Goal: Task Accomplishment & Management: Contribute content

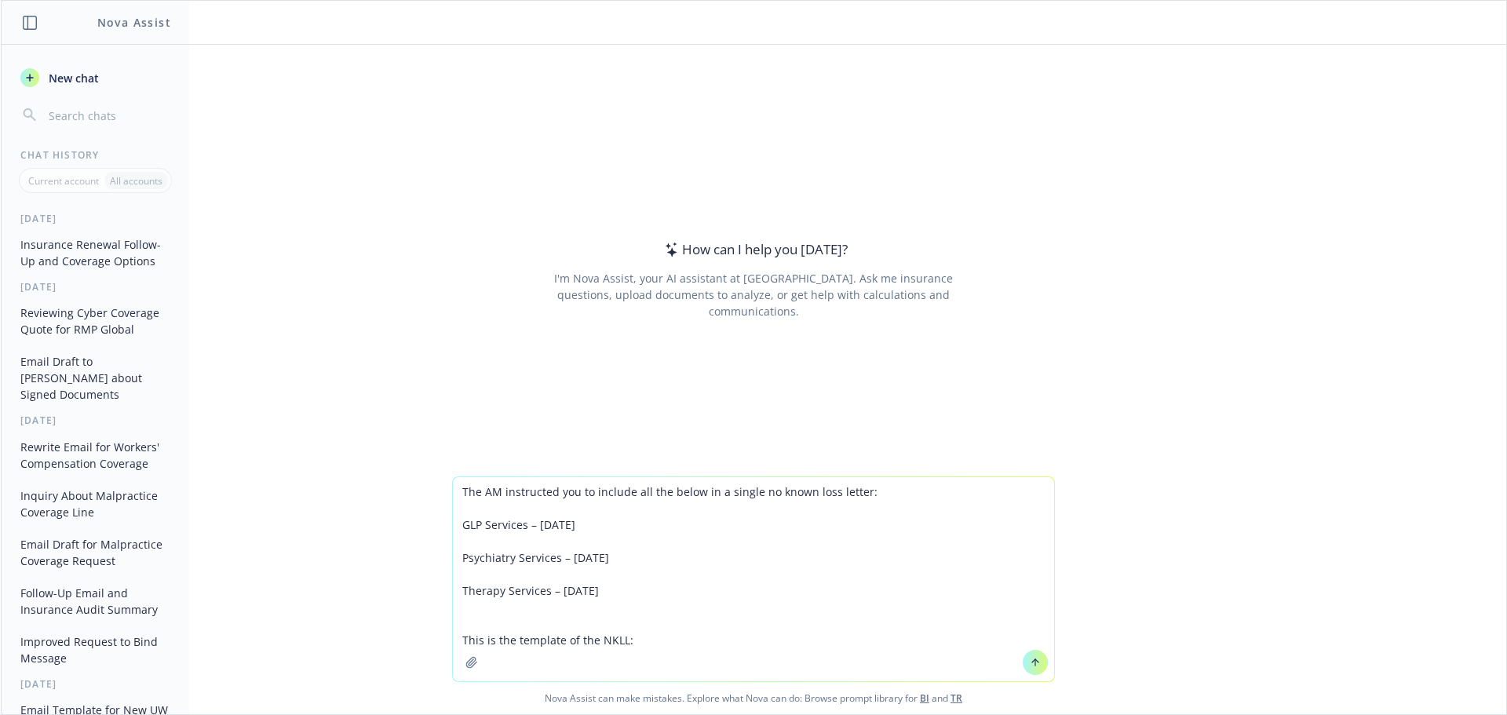
drag, startPoint x: 694, startPoint y: 656, endPoint x: 701, endPoint y: 660, distance: 8.1
click at [698, 660] on textarea "The AM instructed you to include all the below in a single no known loss letter…" at bounding box center [753, 579] width 601 height 204
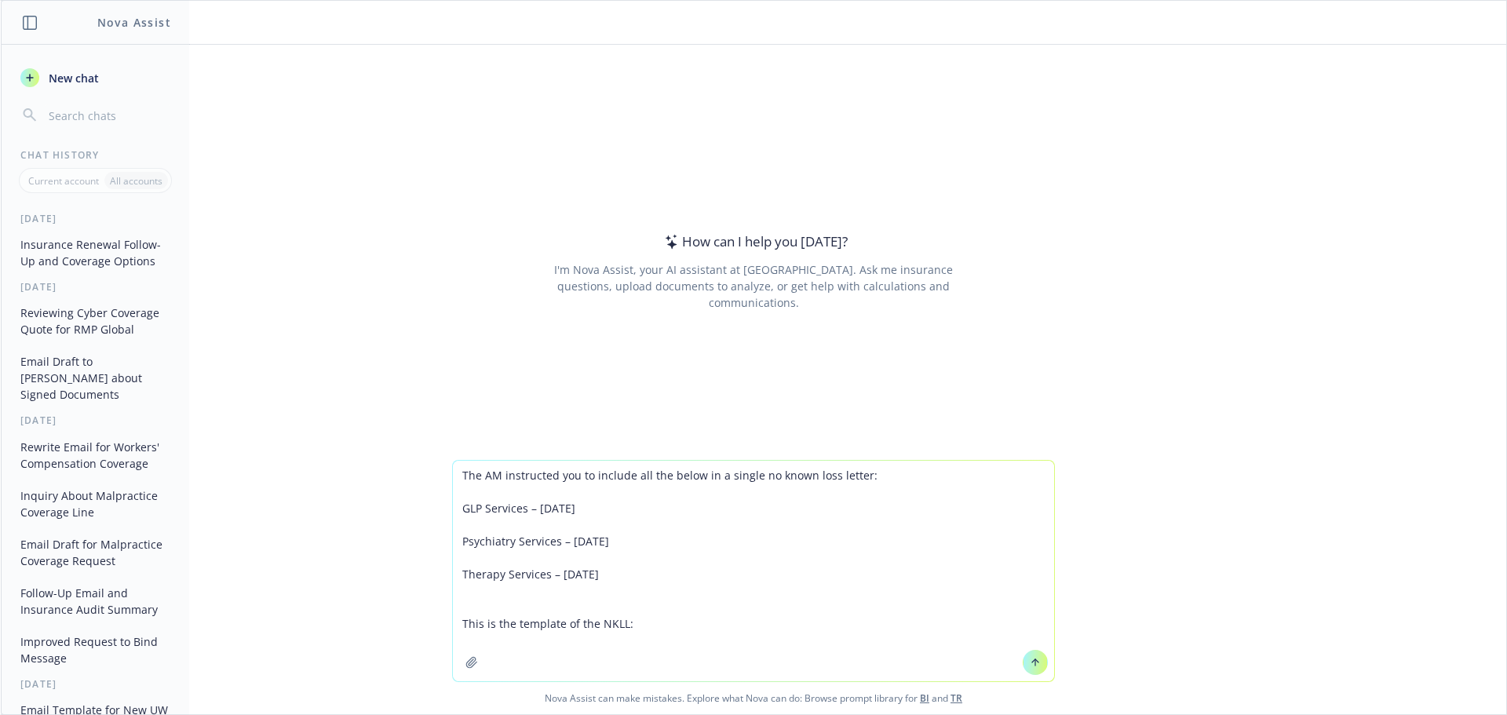
paste textarea "Re: Named Insured: Policy Type: Policy Number: To Whom It May Concern: In consi…"
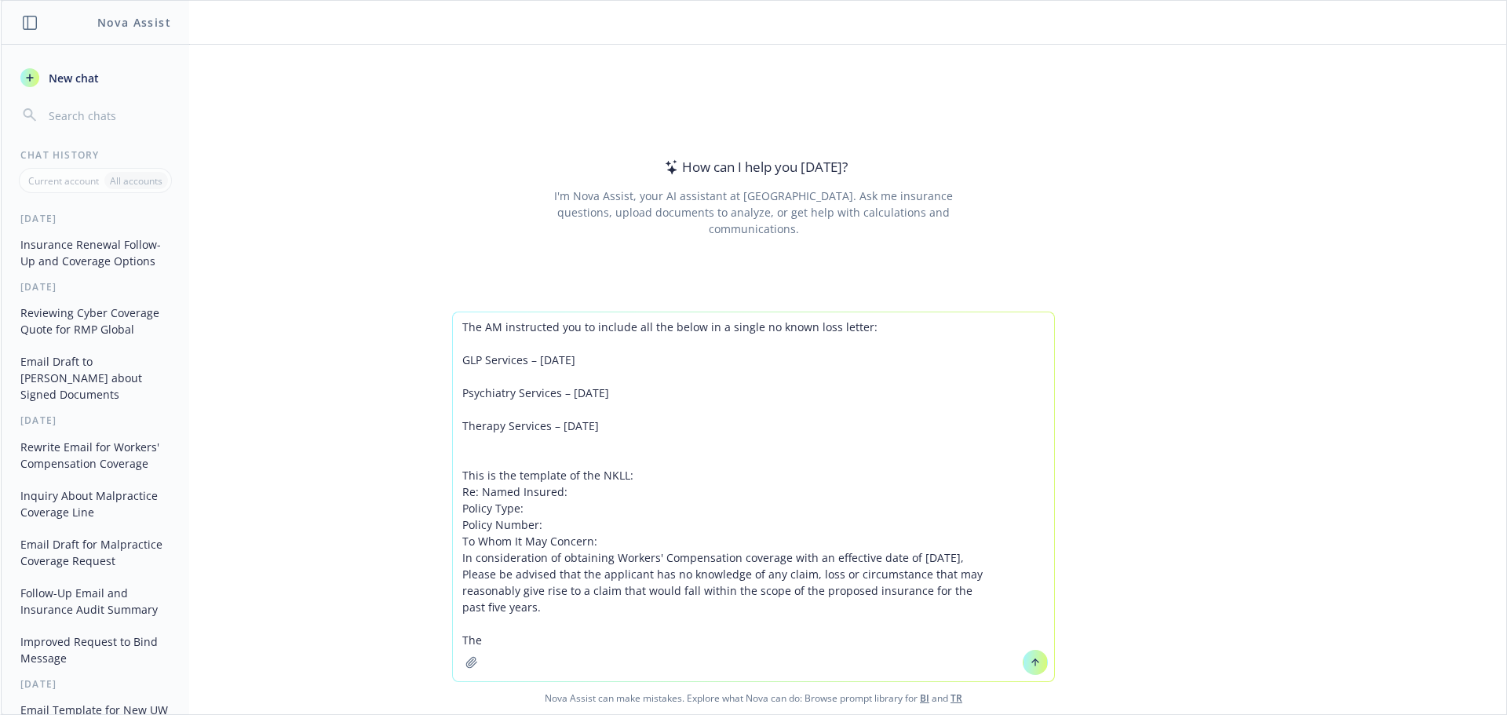
drag, startPoint x: 499, startPoint y: 646, endPoint x: 451, endPoint y: 641, distance: 48.1
click at [453, 641] on textarea "The AM instructed you to include all the below in a single no known loss letter…" at bounding box center [753, 496] width 601 height 369
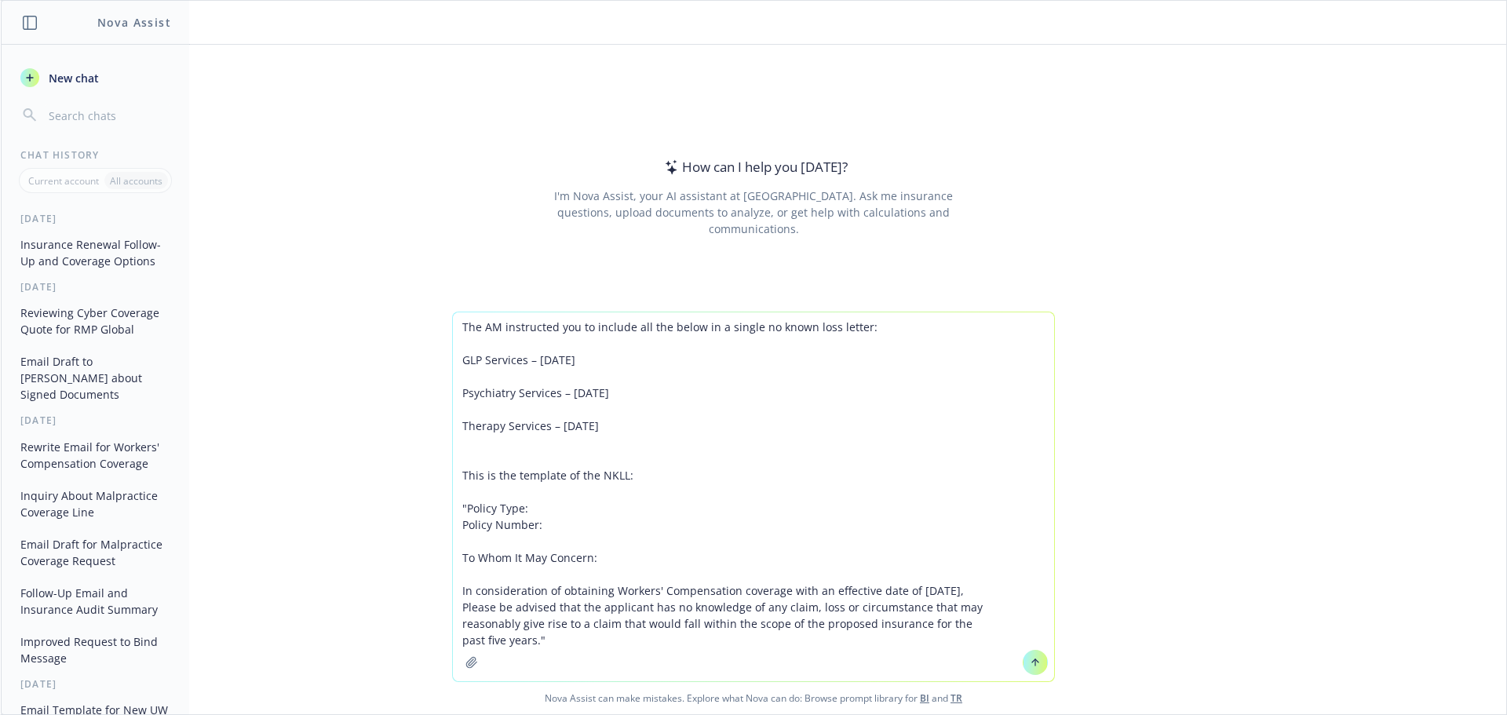
drag, startPoint x: 908, startPoint y: 585, endPoint x: 963, endPoint y: 585, distance: 55.0
click at [963, 585] on textarea "The AM instructed you to include all the below in a single no known loss letter…" at bounding box center [753, 496] width 601 height 369
click at [592, 656] on textarea "The AM instructed you to include all the below in a single no known loss letter…" at bounding box center [753, 496] width 601 height 369
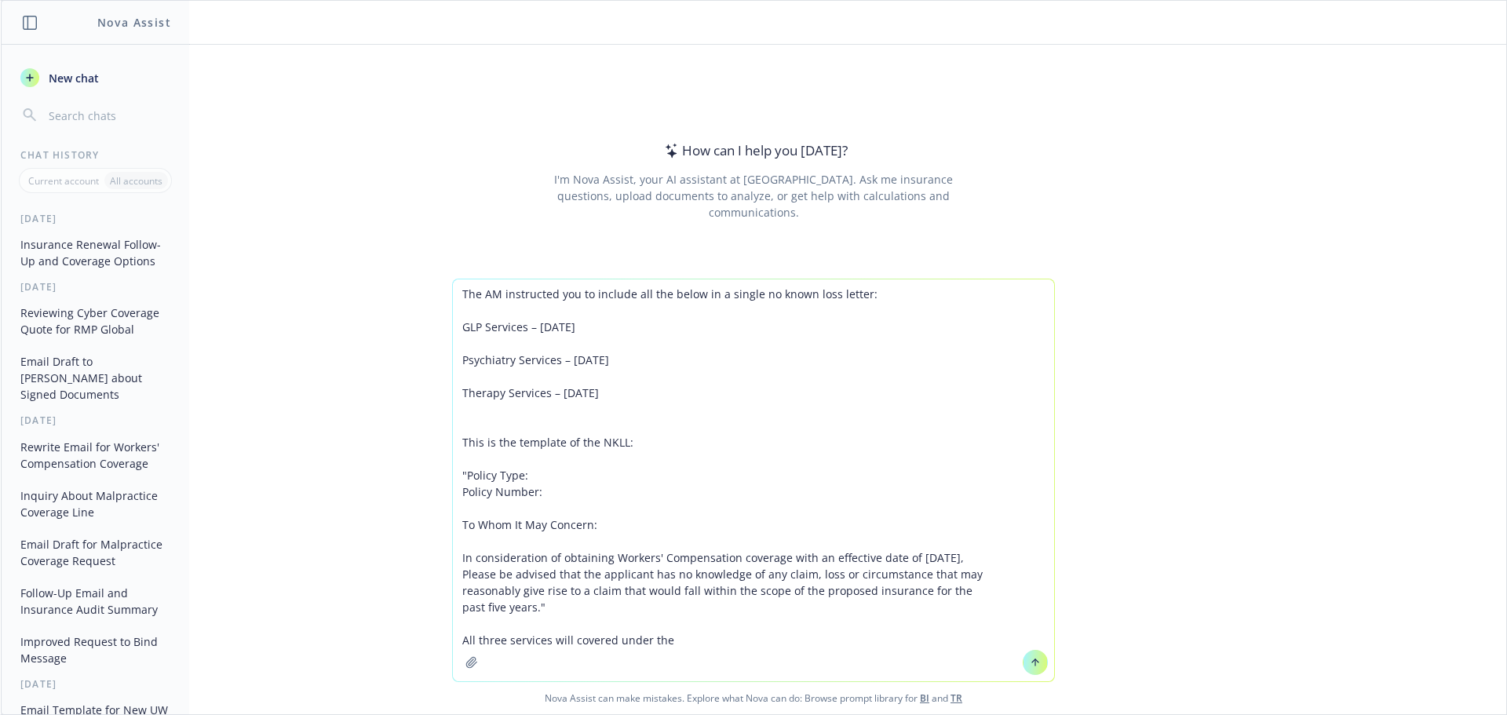
paste textarea "E&O with Cyber"
click at [853, 656] on textarea "The AM instructed you to include all the below in a single no known loss letter…" at bounding box center [753, 481] width 601 height 402
paste textarea "W2F724240401"
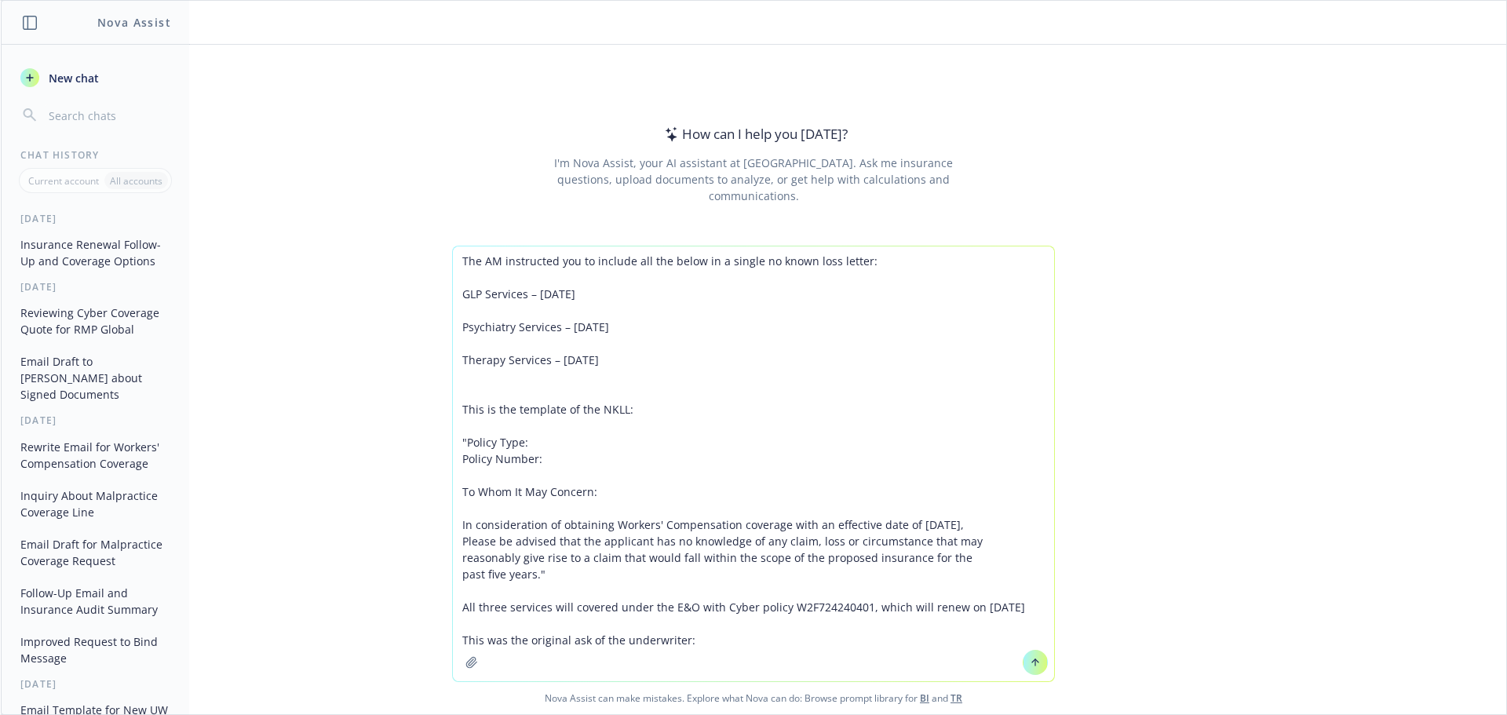
click at [759, 653] on textarea "The AM instructed you to include all the below in a single no known loss letter…" at bounding box center [753, 464] width 601 height 435
paste textarea "Yes, we can add the below services (GLP-1 / Weight Loss, Psychiatry, and Psycho…"
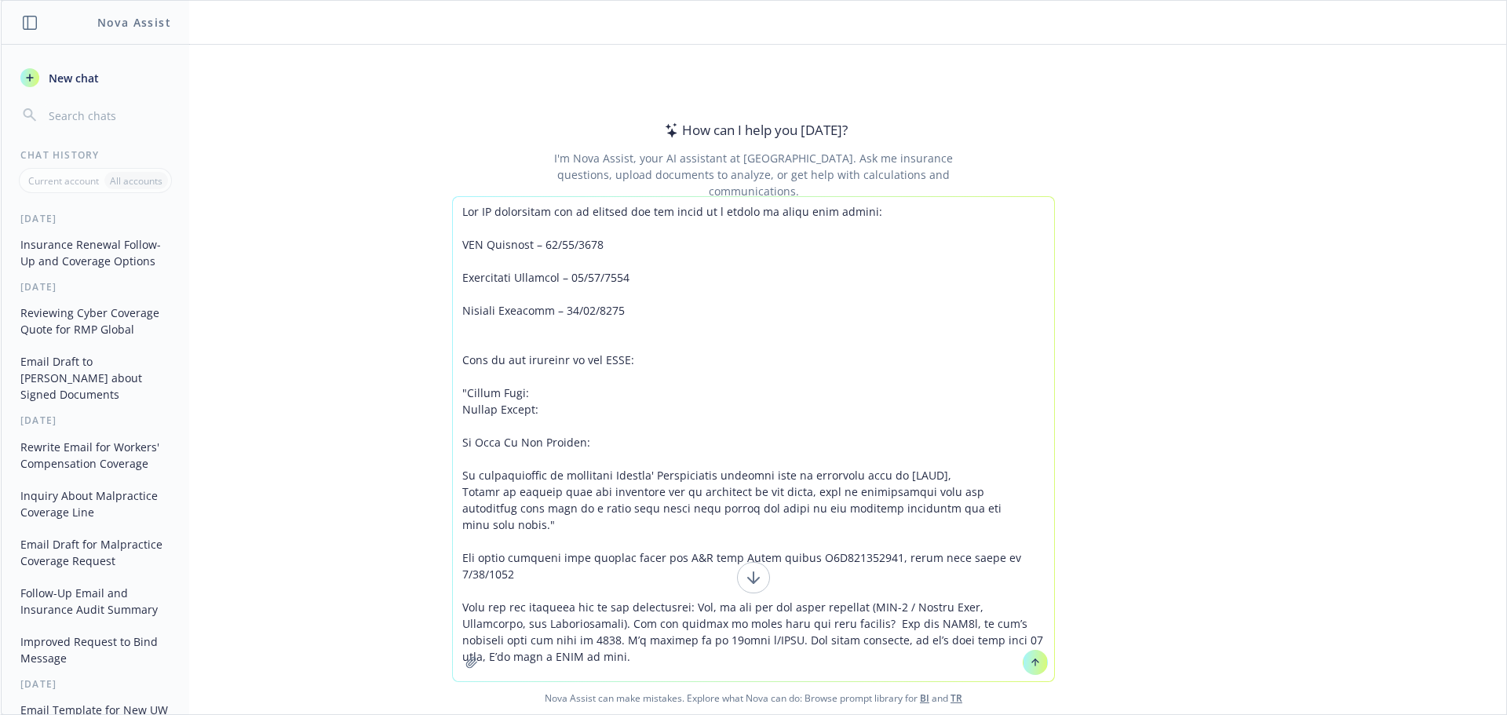
type textarea "The AM instructed you to include all the below in a single no known loss letter…"
click at [1036, 657] on button at bounding box center [1035, 662] width 25 height 25
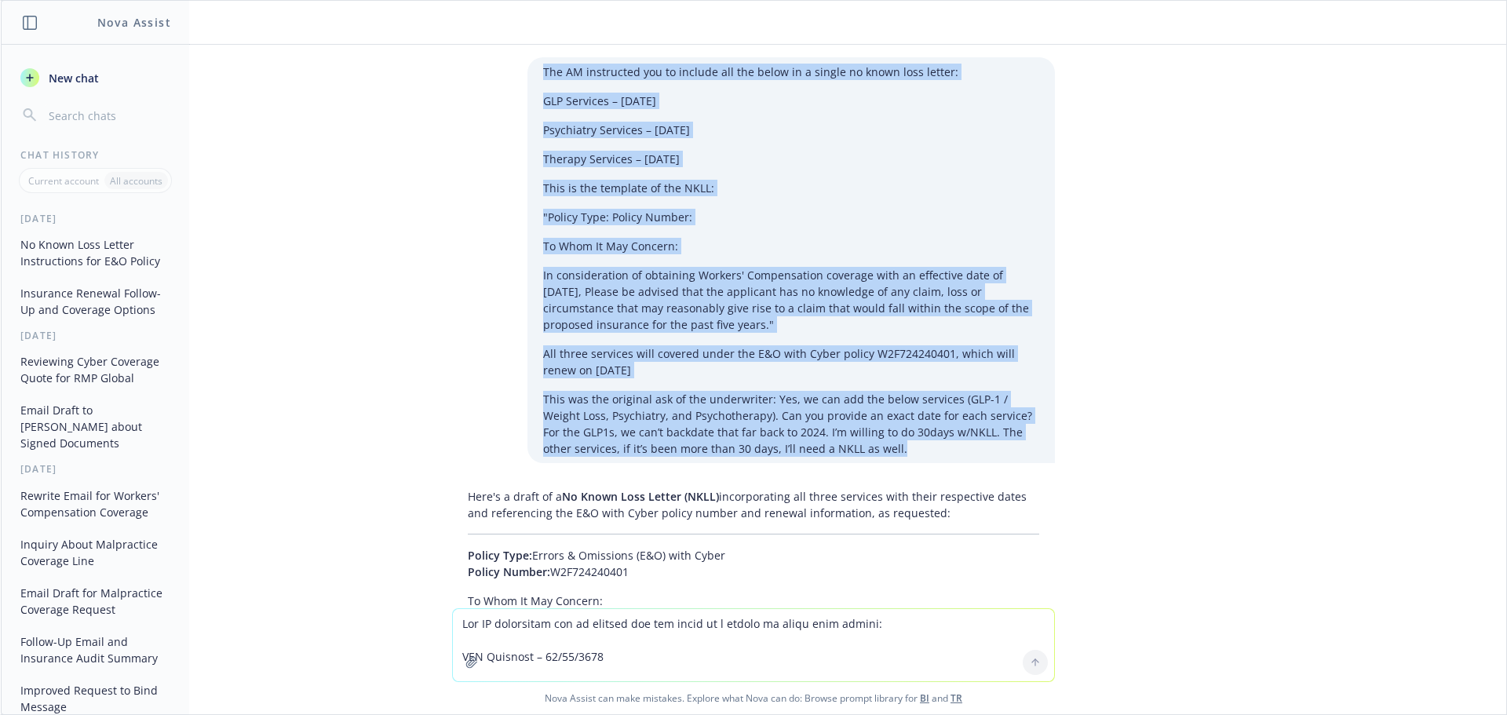
drag, startPoint x: 792, startPoint y: 400, endPoint x: 524, endPoint y: 77, distance: 419.8
click at [528, 77] on div "The AM instructed you to include all the below in a single no known loss letter…" at bounding box center [792, 260] width 528 height 406
copy div "The AM instructed you to include all the below in a single no known loss letter…"
click at [86, 79] on span "New chat" at bounding box center [72, 78] width 53 height 16
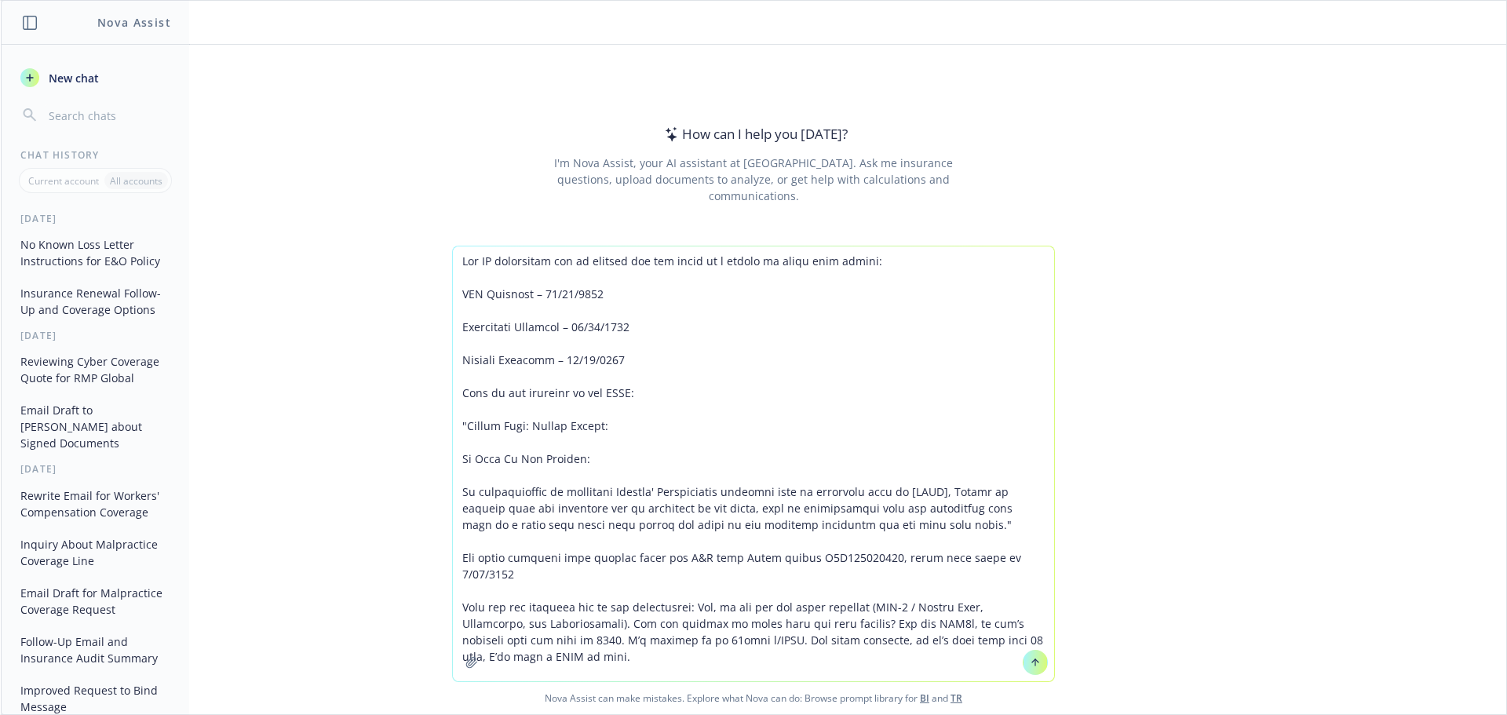
drag, startPoint x: 728, startPoint y: 498, endPoint x: 609, endPoint y: 487, distance: 119.1
click at [609, 487] on textarea at bounding box center [753, 464] width 601 height 435
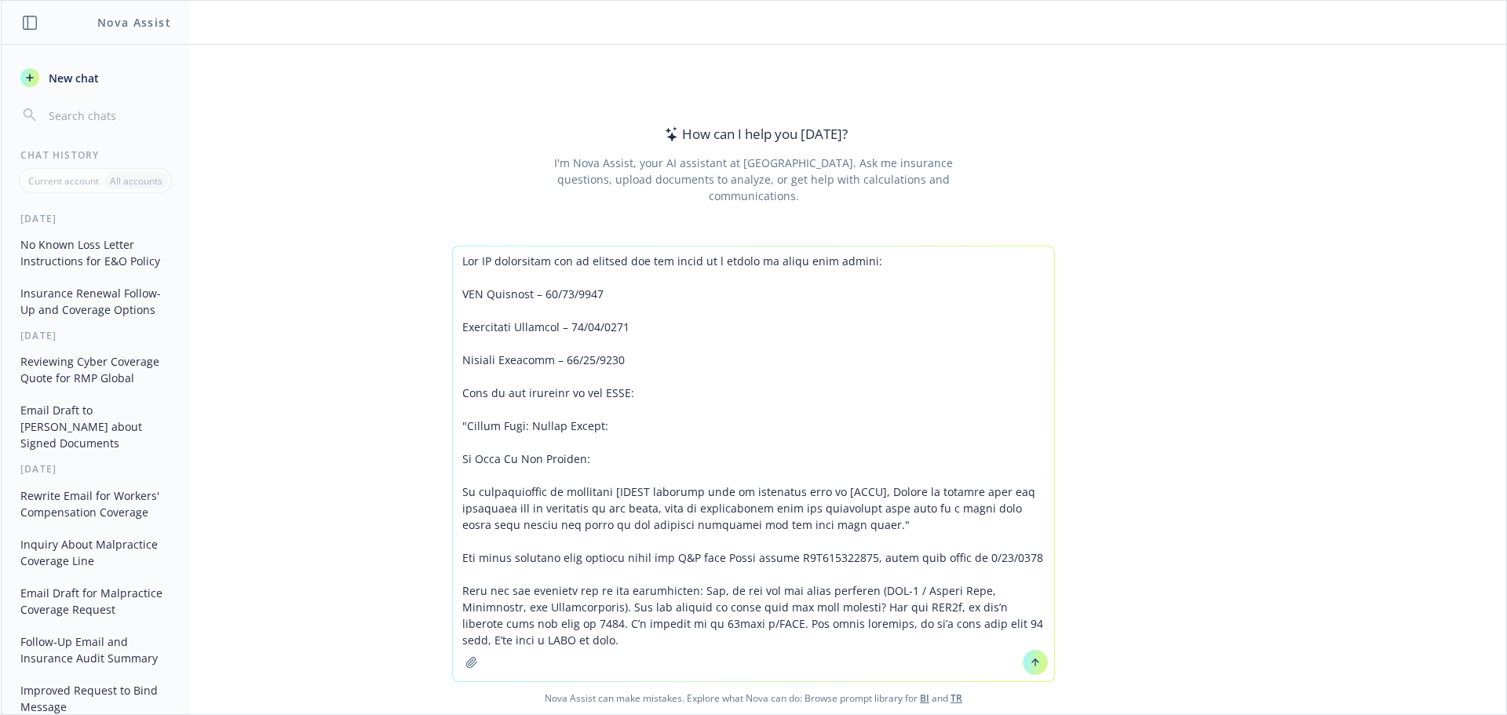
type textarea "The AM instructed you to include all the below in a single no known loss letter…"
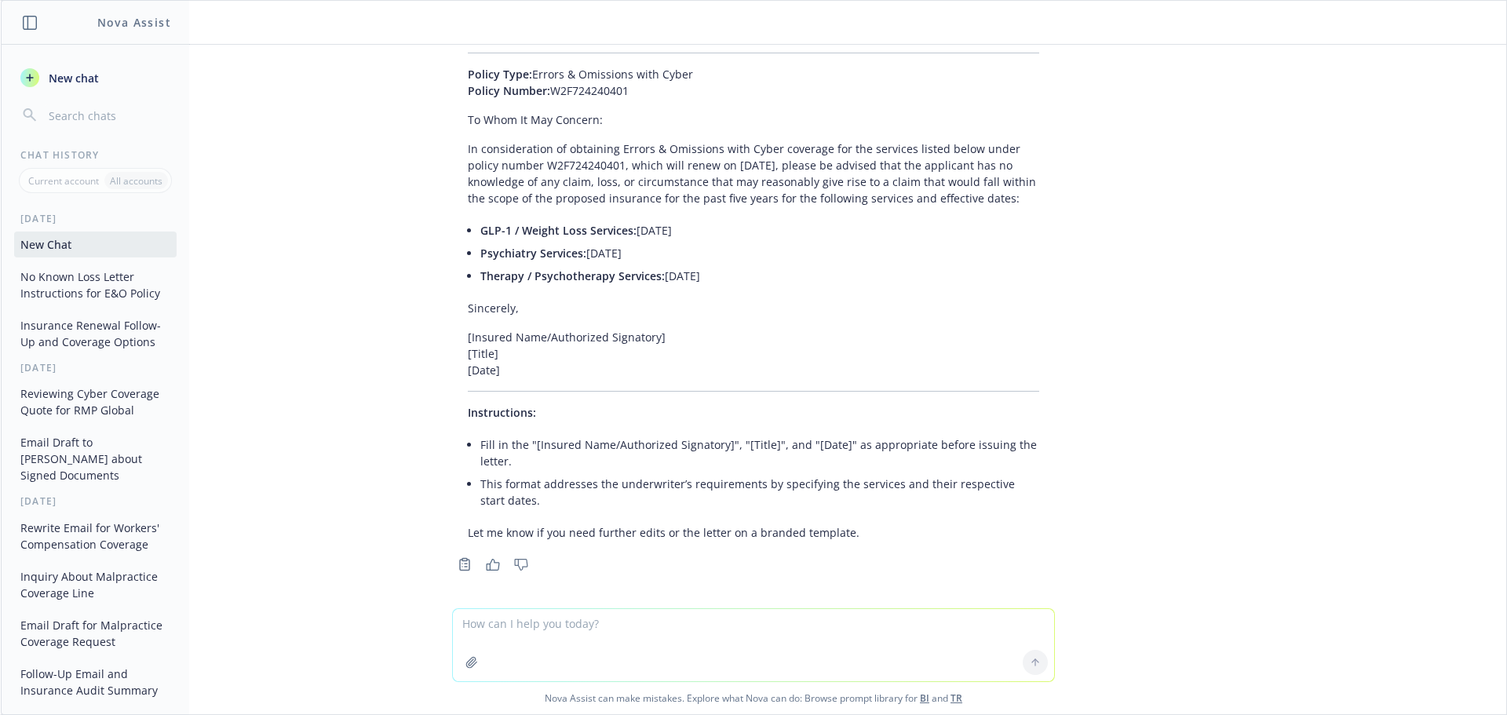
scroll to position [486, 0]
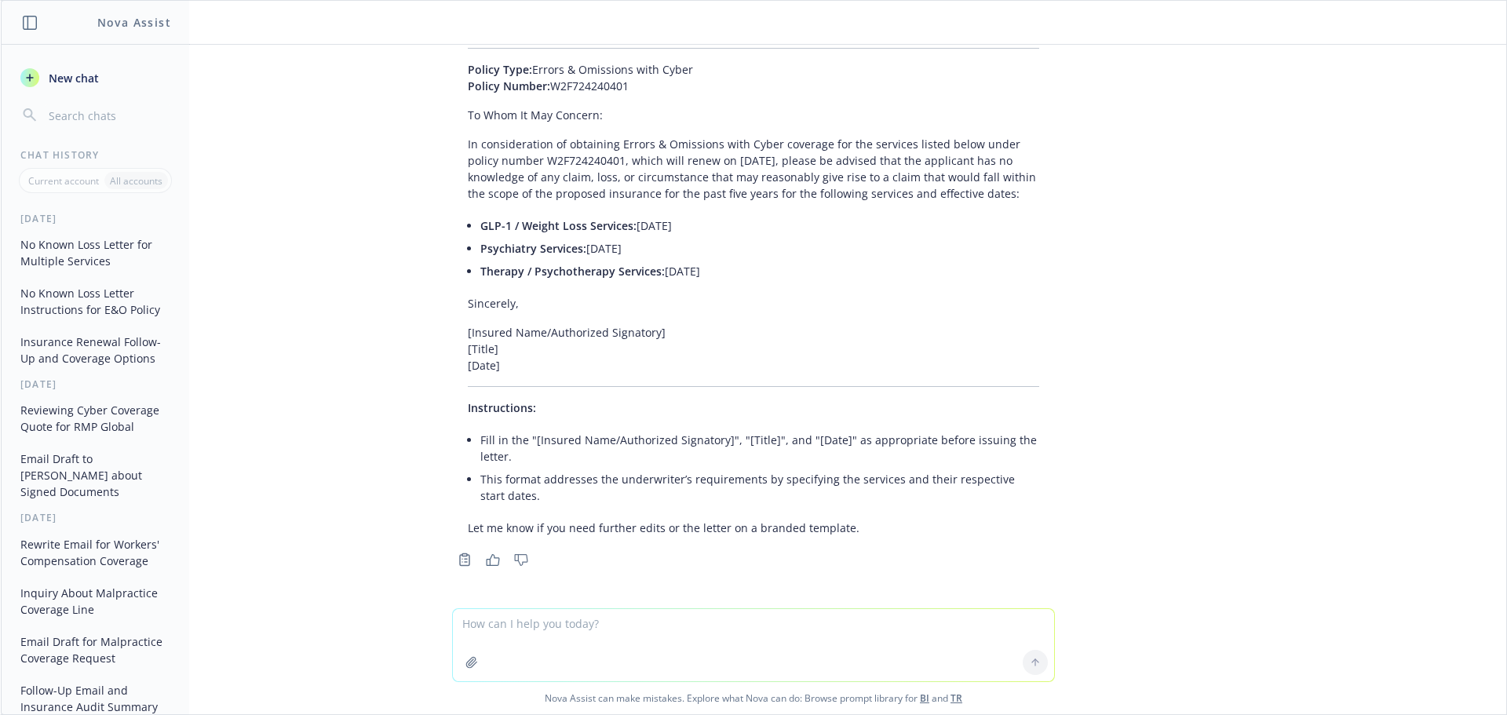
click at [599, 88] on p "Policy Type: Errors & Omissions with Cyber Policy Number: W2F724240401" at bounding box center [754, 77] width 572 height 33
copy p "W2F724240401"
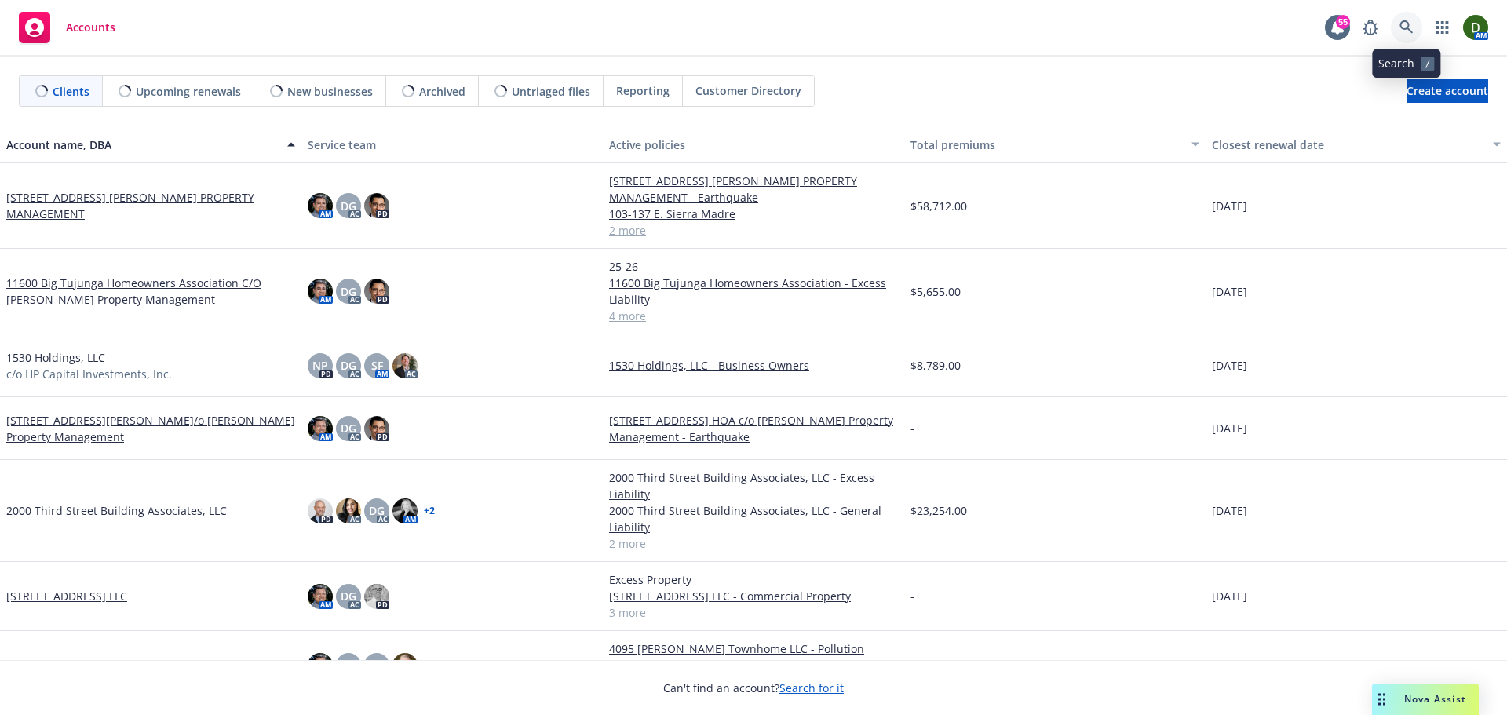
click at [1414, 26] on link at bounding box center [1406, 27] width 31 height 31
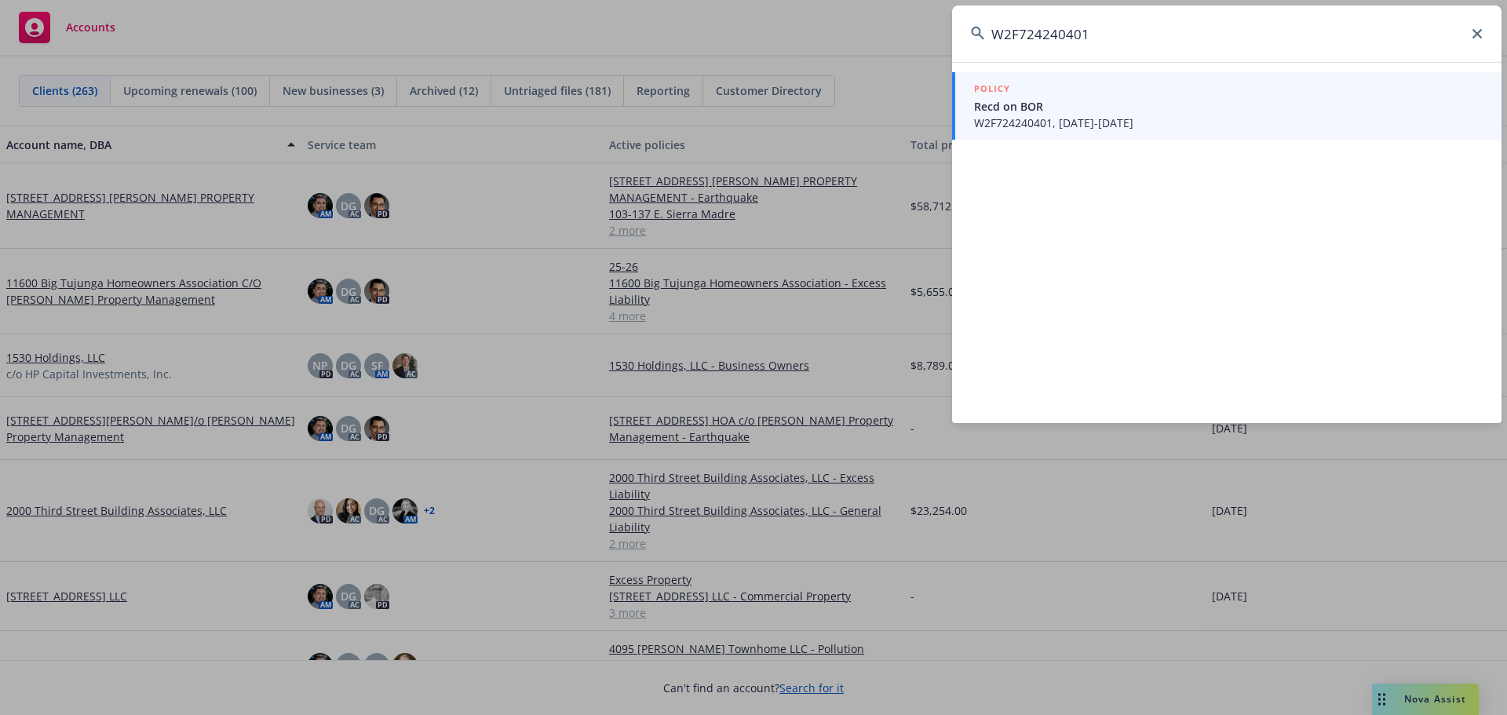
type input "W2F724240401"
click at [1244, 107] on span "Recd on BOR" at bounding box center [1228, 106] width 509 height 16
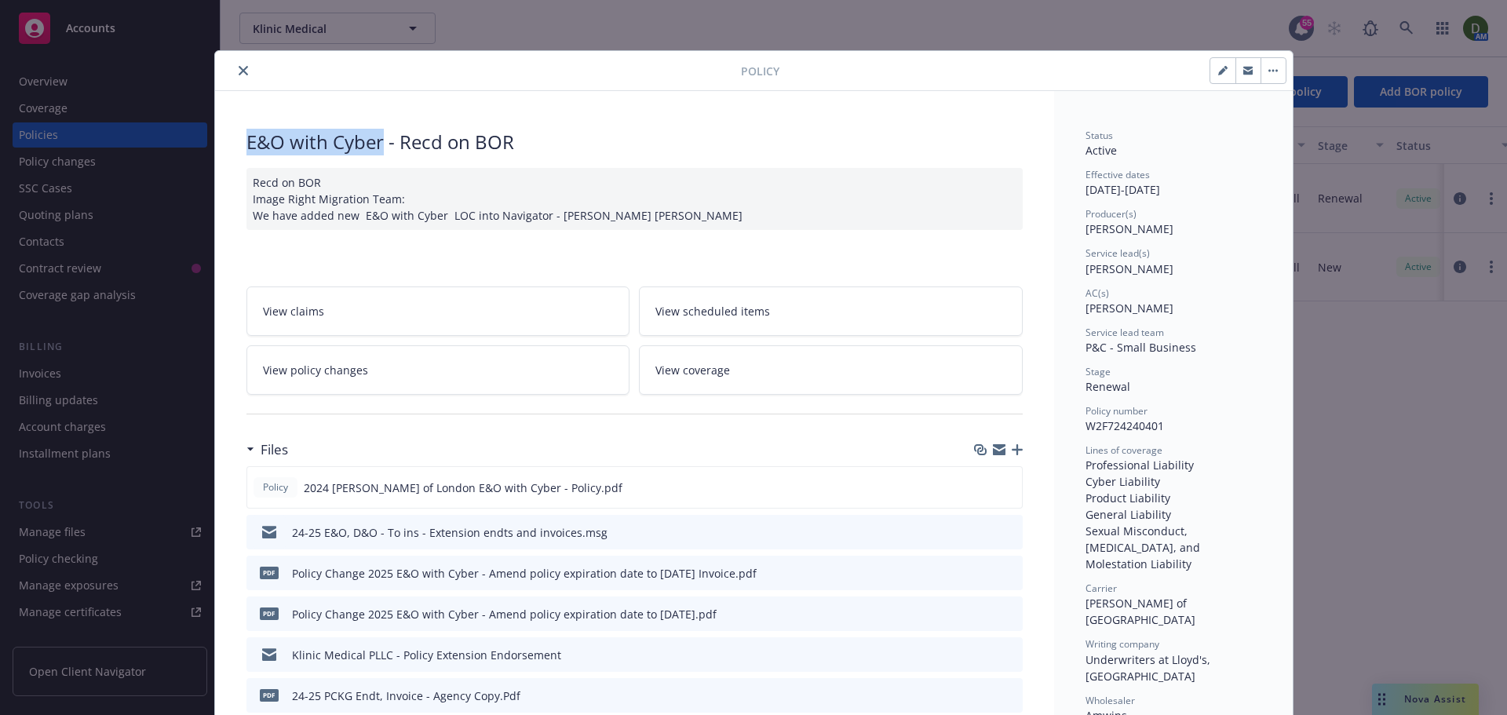
drag, startPoint x: 380, startPoint y: 142, endPoint x: 200, endPoint y: 155, distance: 180.3
click at [207, 148] on div "Policy E&O with Cyber - Recd on BOR Recd on BOR Image Right Migration Team: We …" at bounding box center [753, 357] width 1507 height 715
copy div "E&O with Cyber"
click at [226, 69] on div at bounding box center [481, 70] width 520 height 19
click at [239, 74] on icon "close" at bounding box center [243, 70] width 9 height 9
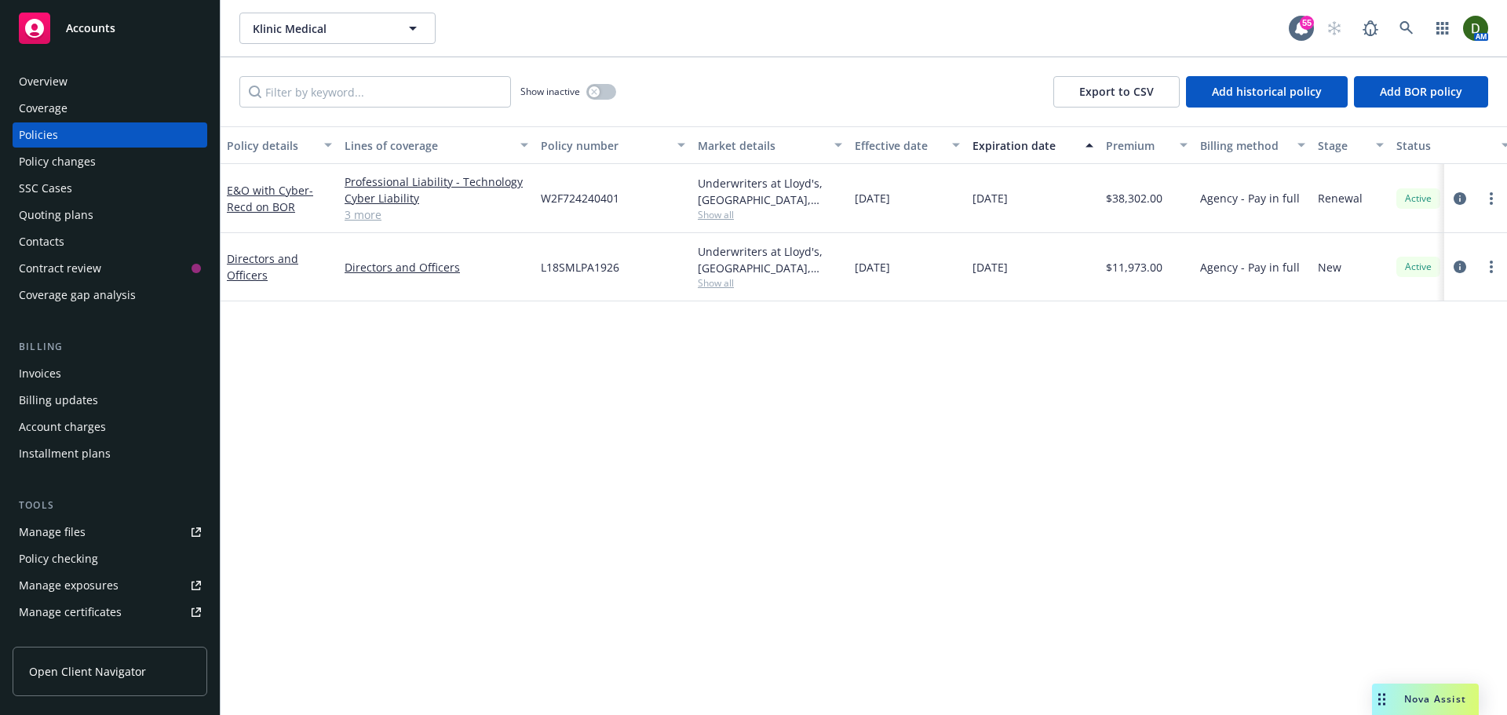
click at [99, 85] on div "Overview" at bounding box center [110, 81] width 182 height 25
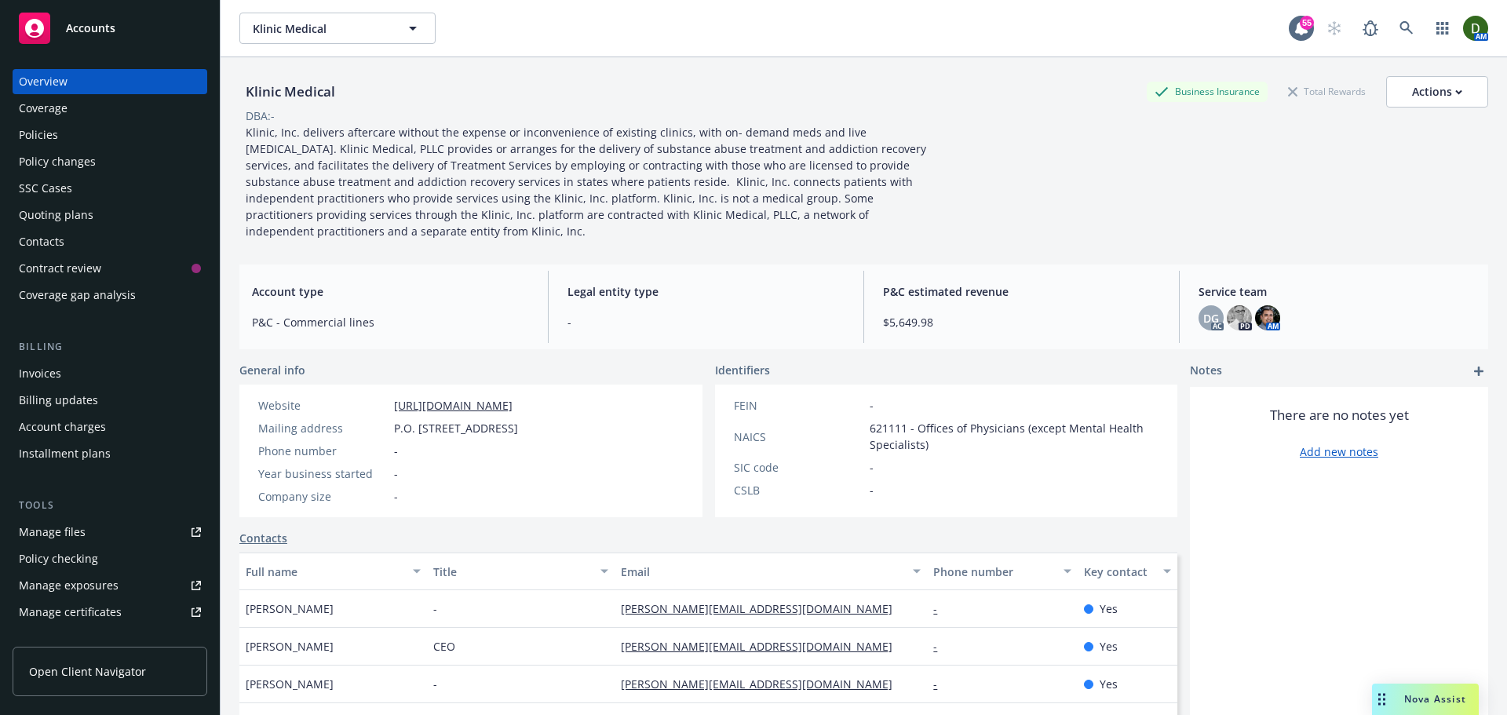
click at [476, 398] on link "https://klinic.care/" at bounding box center [453, 405] width 119 height 15
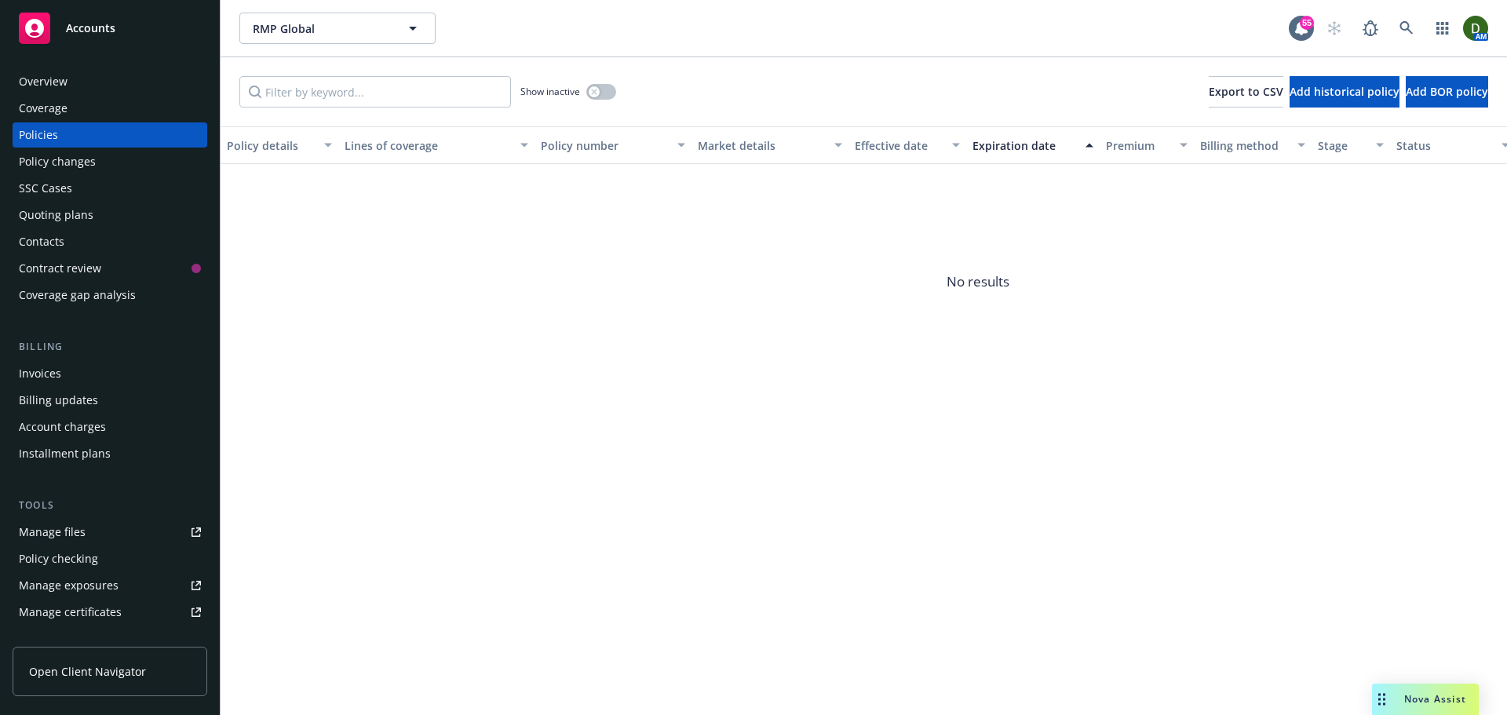
click at [124, 90] on div "Overview" at bounding box center [110, 81] width 182 height 25
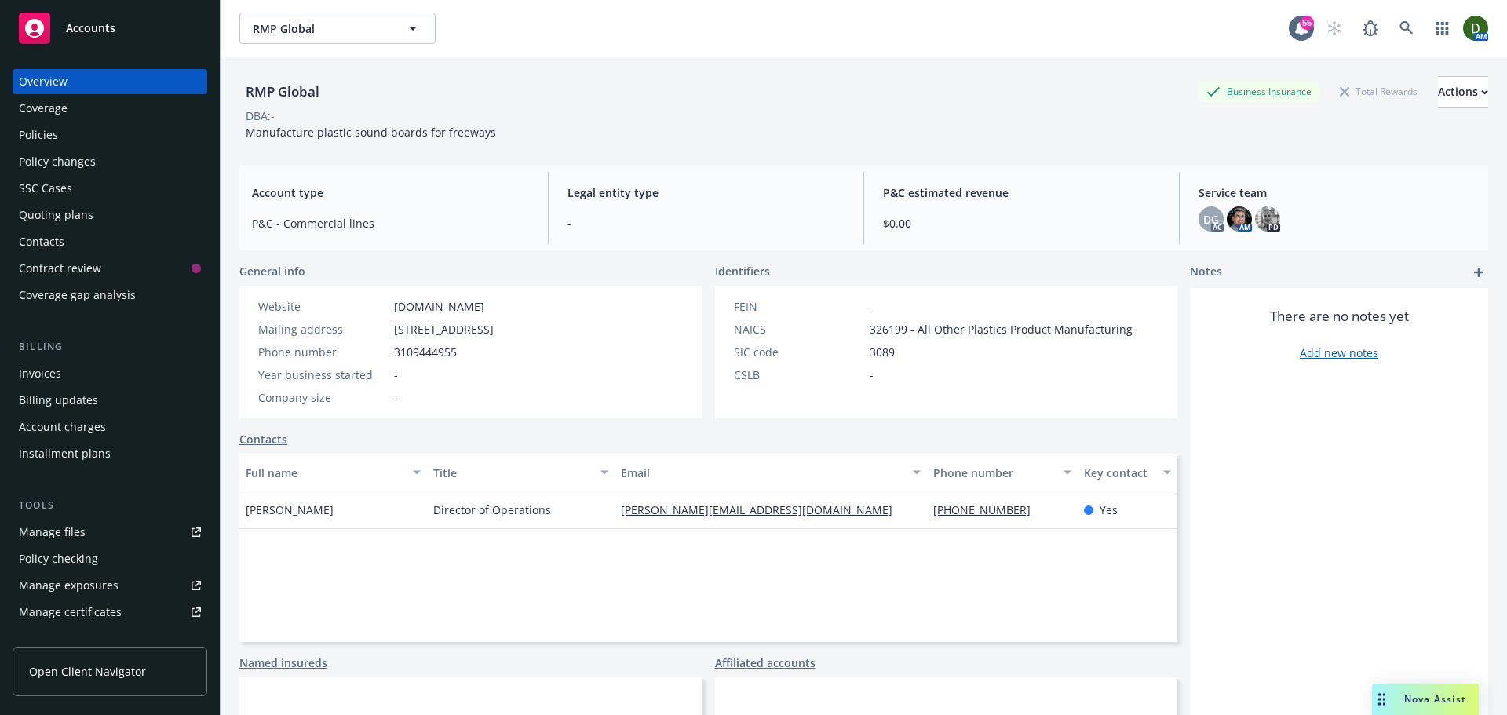
click at [139, 536] on link "Manage files" at bounding box center [110, 532] width 195 height 25
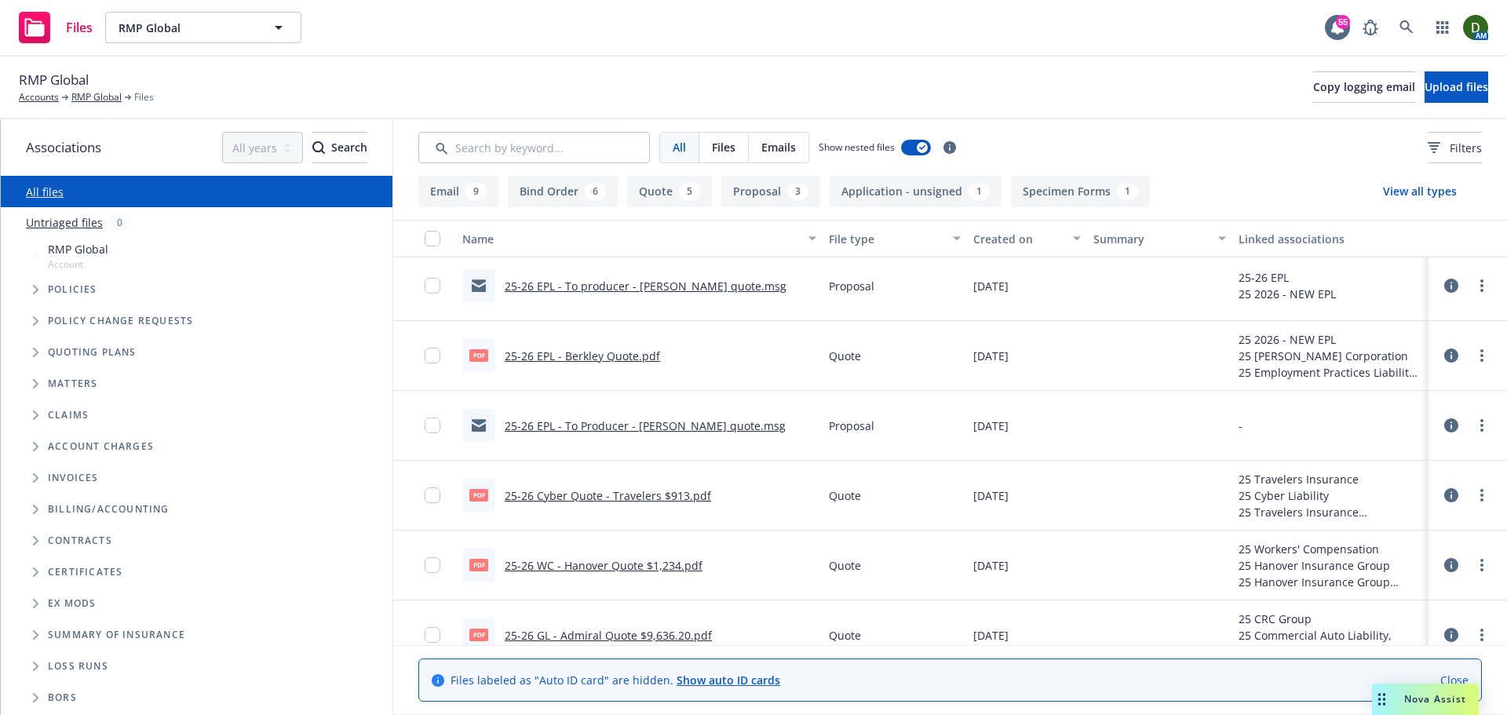
scroll to position [481, 0]
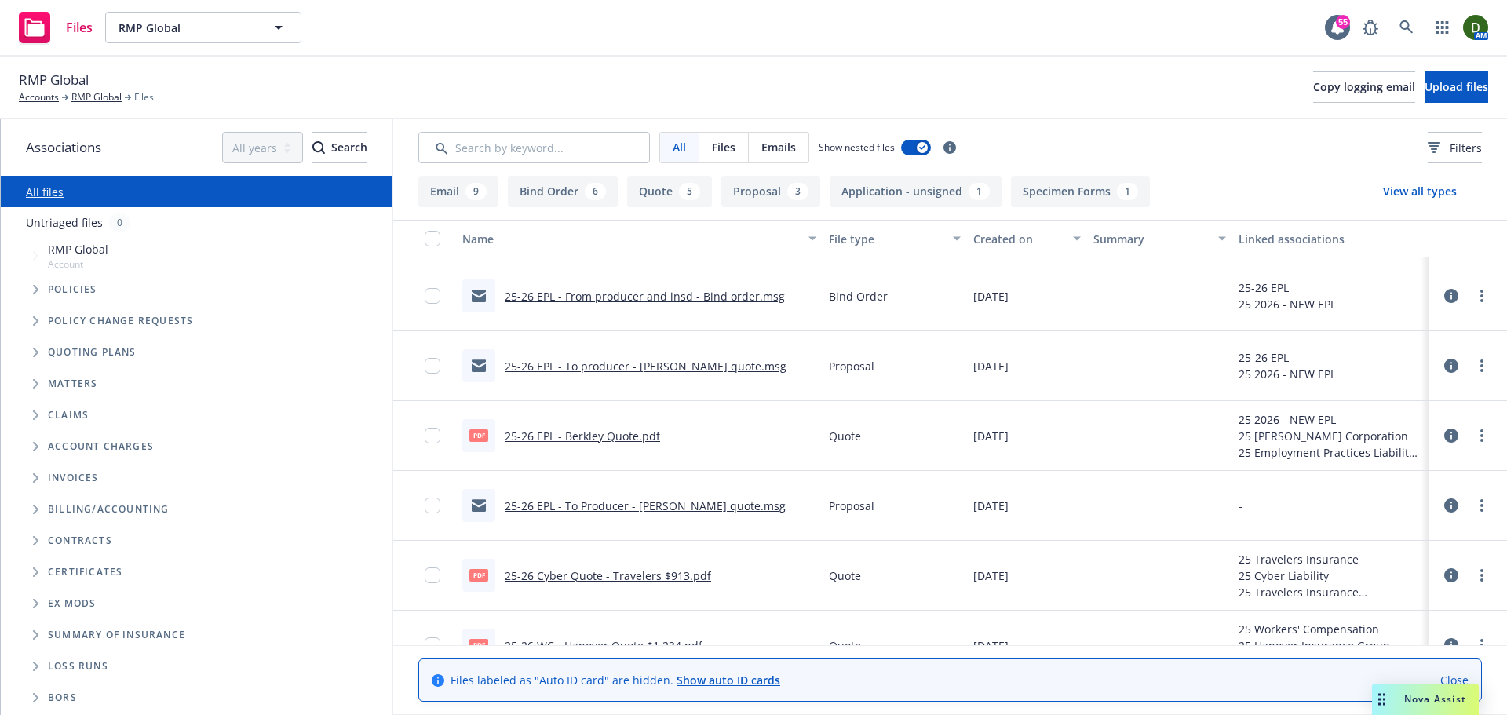
click at [657, 501] on link "25-26 EPL - To Producer - Berkley quote.msg" at bounding box center [645, 506] width 281 height 15
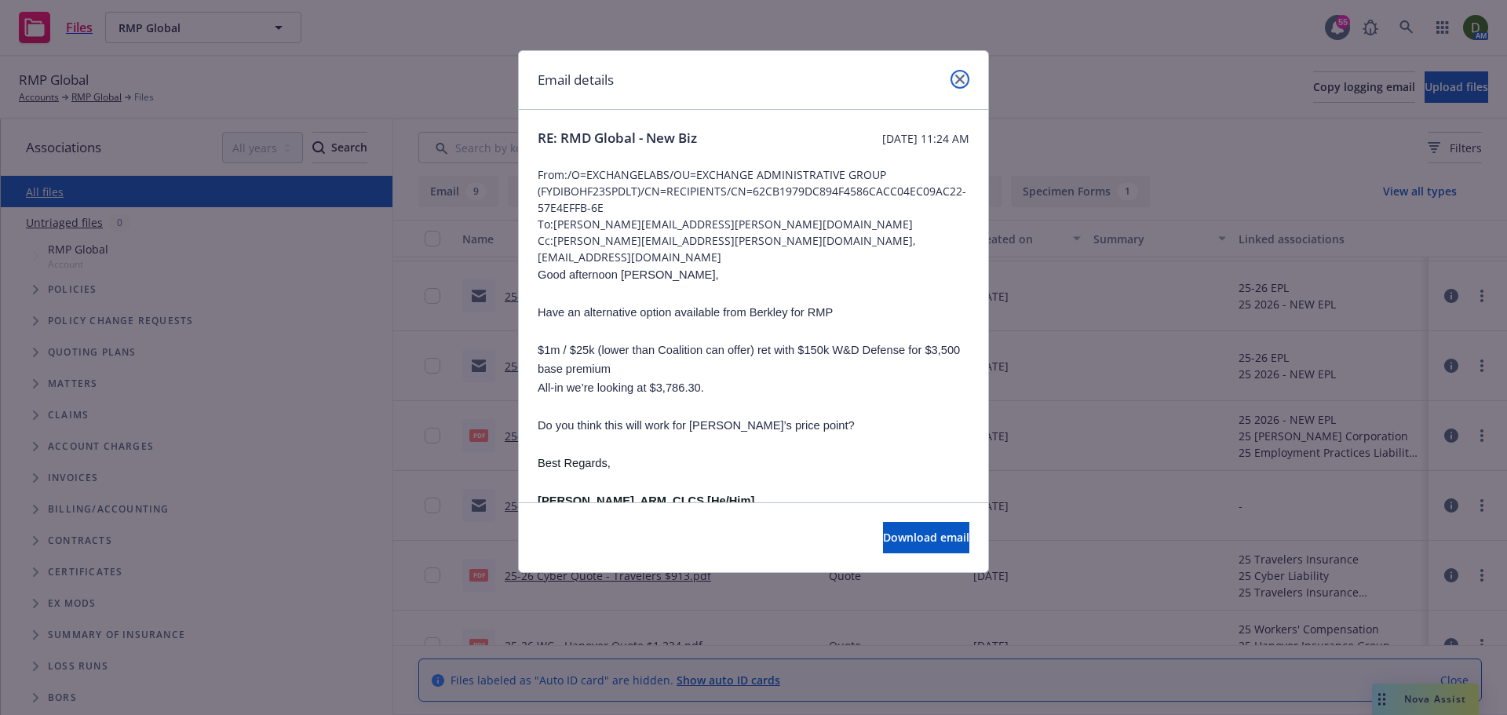
click at [955, 84] on link "close" at bounding box center [960, 79] width 19 height 19
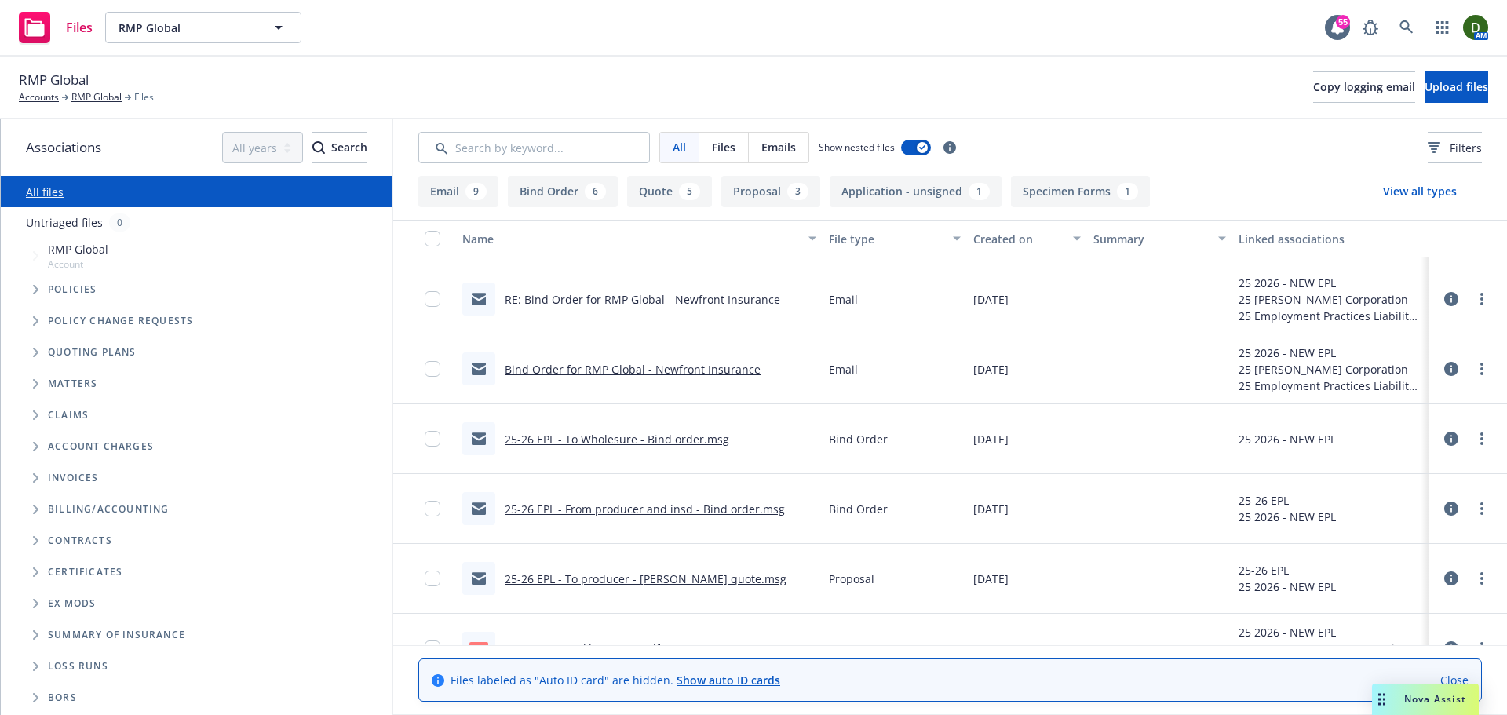
scroll to position [246, 0]
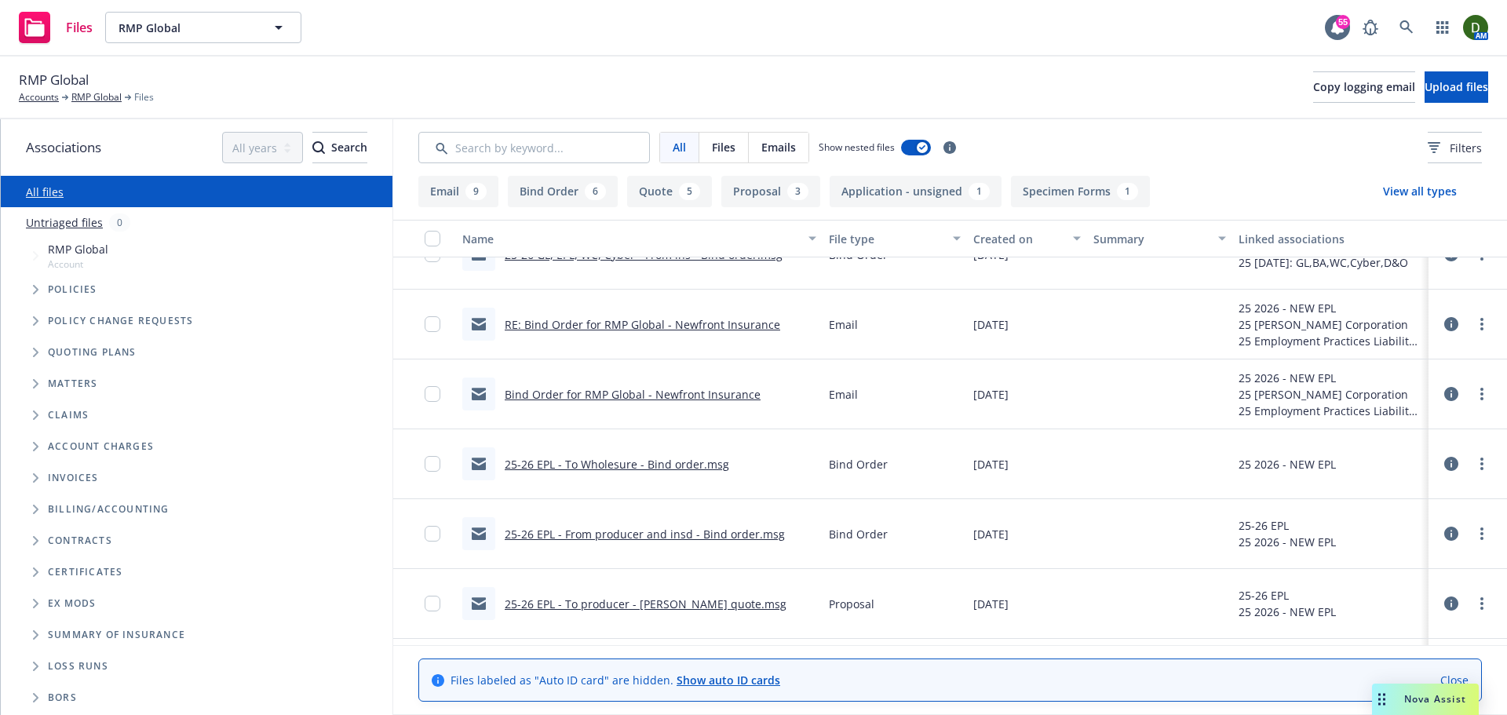
click at [692, 460] on link "25-26 EPL - To Wholesure - Bind order.msg" at bounding box center [617, 464] width 225 height 15
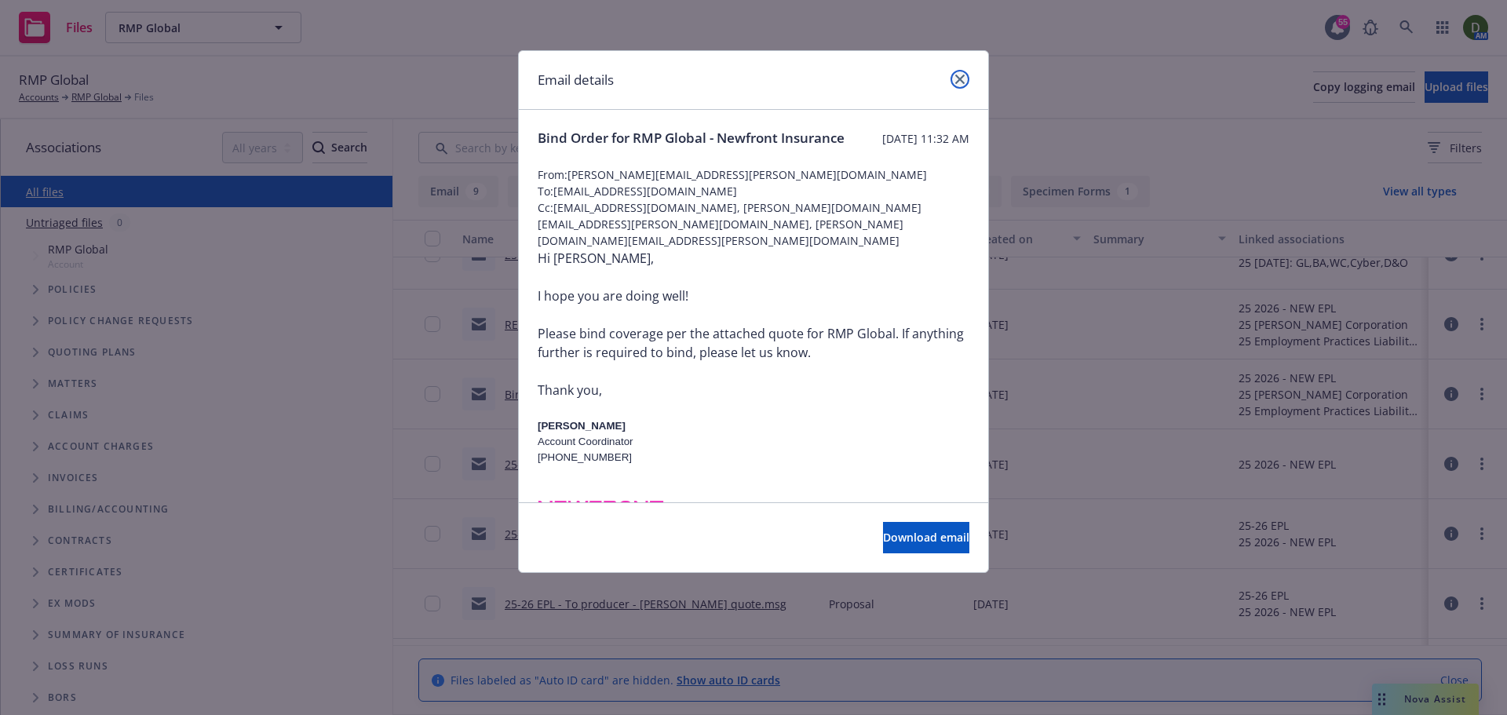
click at [959, 85] on link "close" at bounding box center [960, 79] width 19 height 19
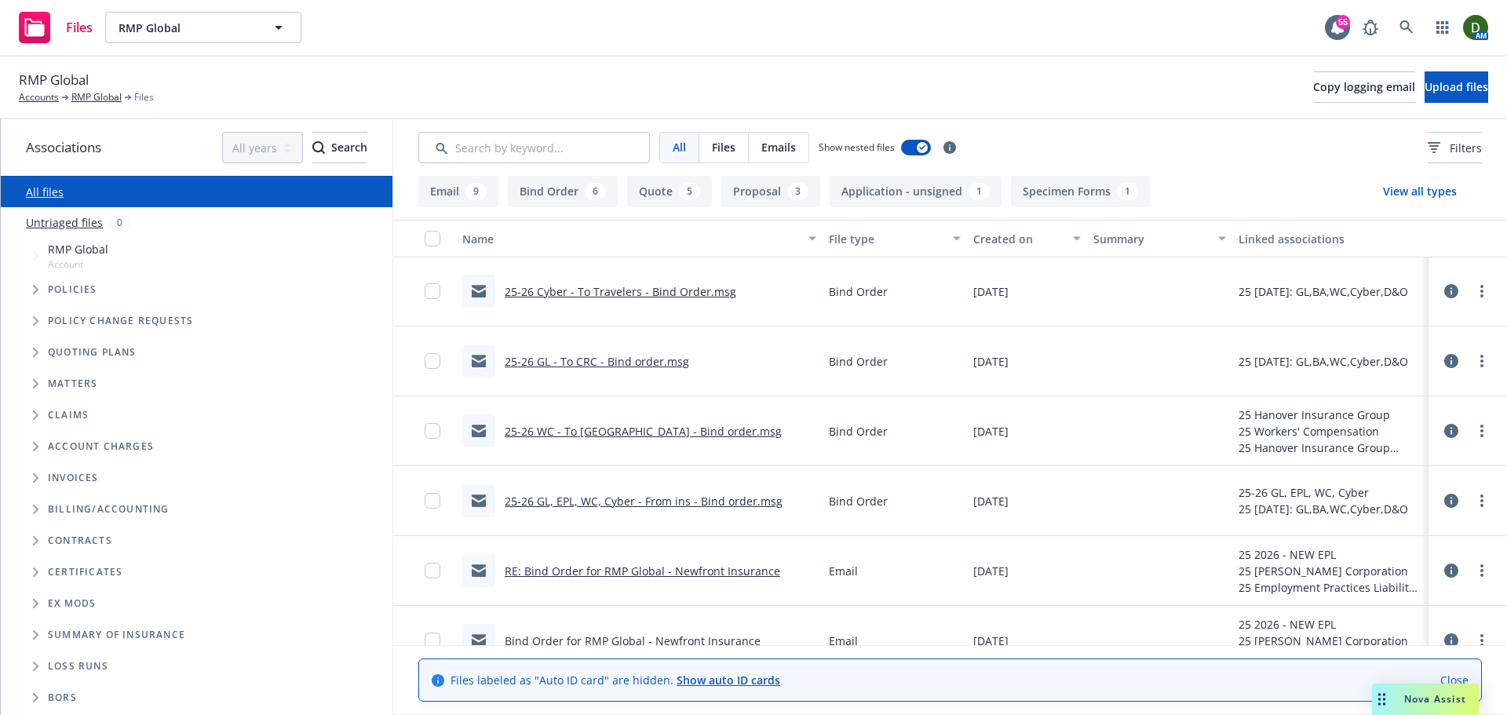
scroll to position [0, 0]
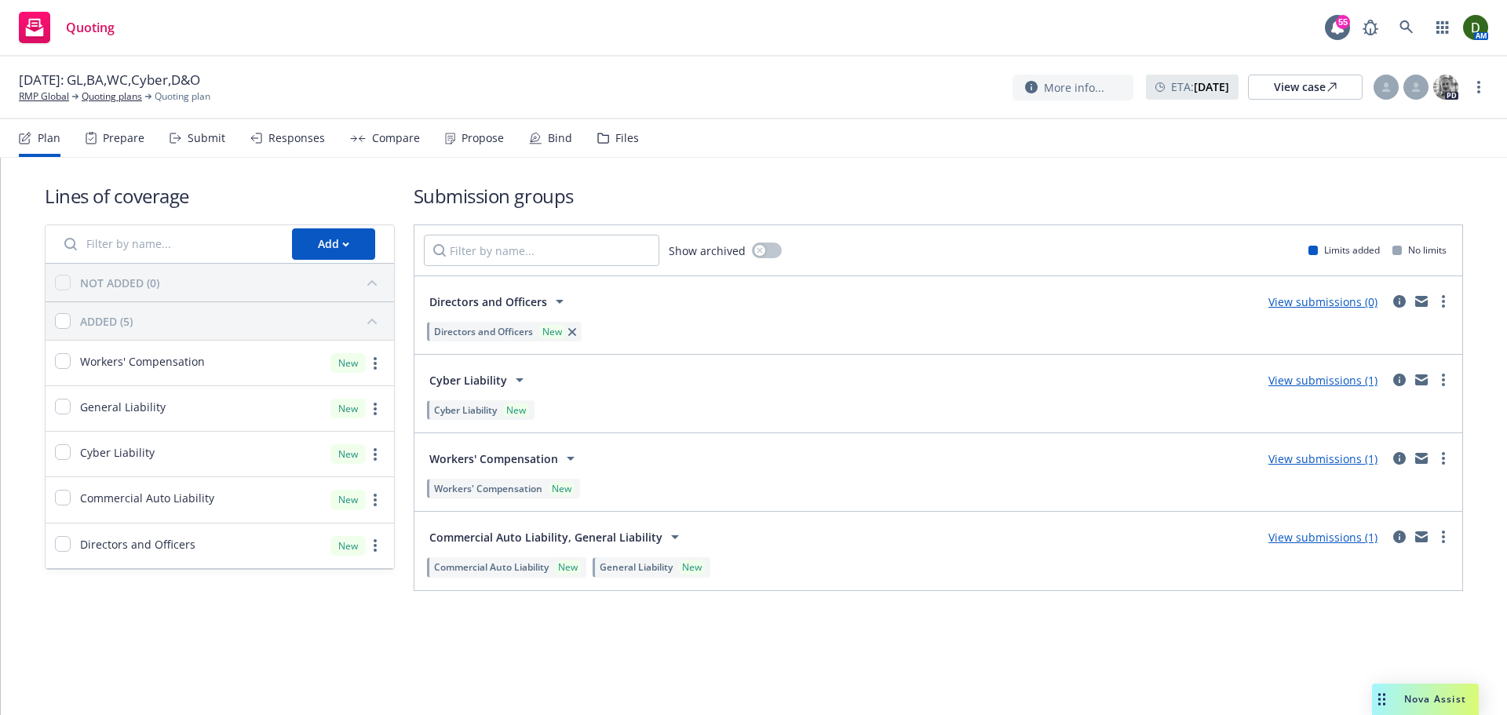
click at [614, 151] on div "Files" at bounding box center [618, 138] width 42 height 38
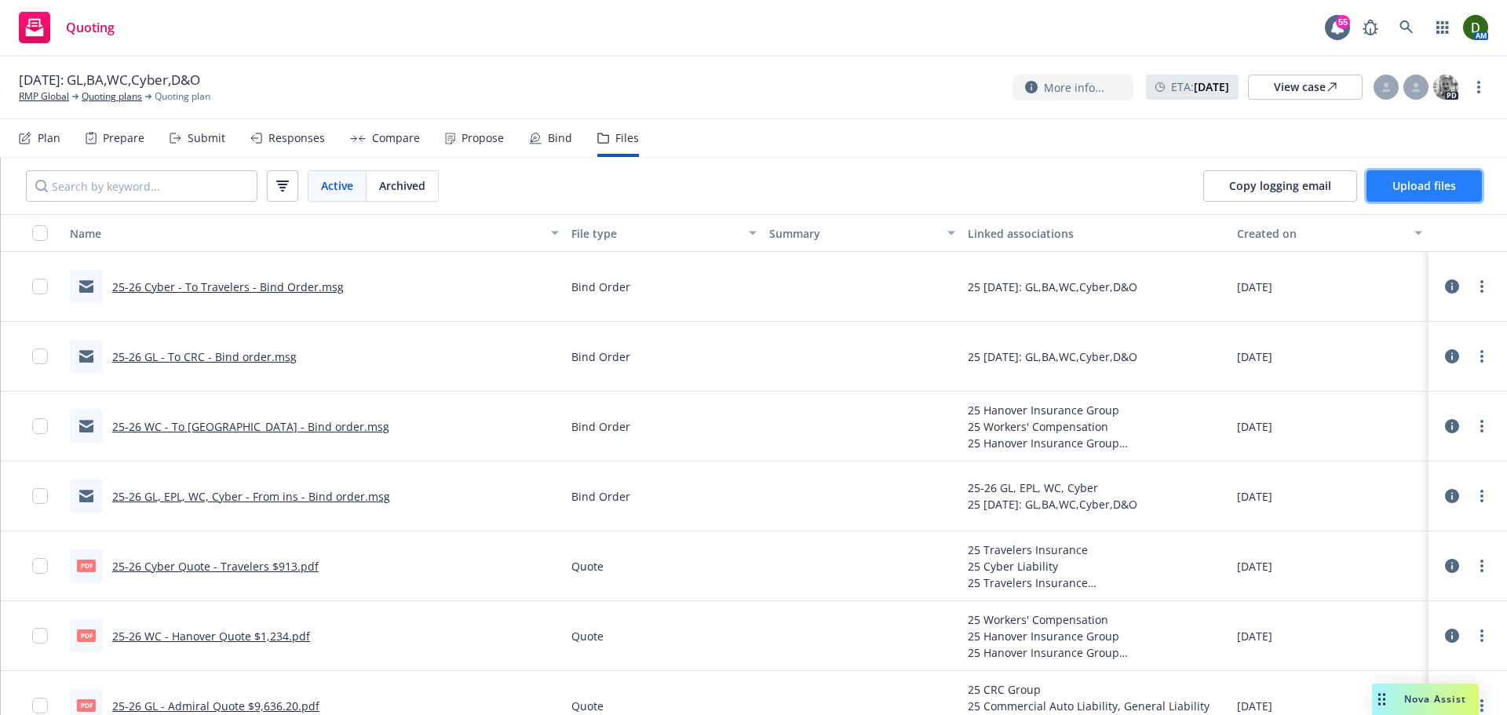
click at [1435, 181] on span "Upload files" at bounding box center [1425, 185] width 64 height 15
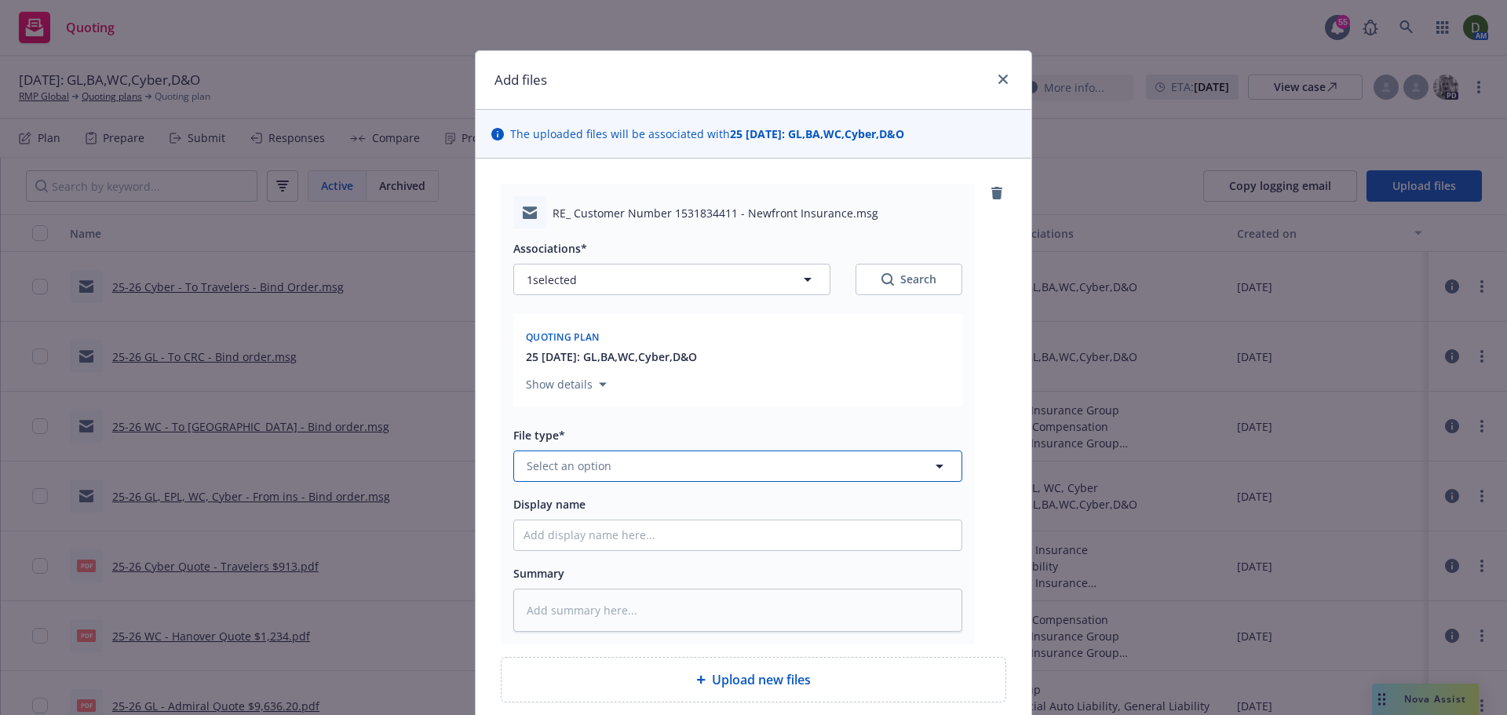
click at [579, 461] on span "Select an option" at bounding box center [569, 466] width 85 height 16
type input "email"
click at [580, 404] on div "Email" at bounding box center [738, 423] width 448 height 42
click at [644, 526] on input "Display name" at bounding box center [738, 536] width 448 height 30
type textarea "x"
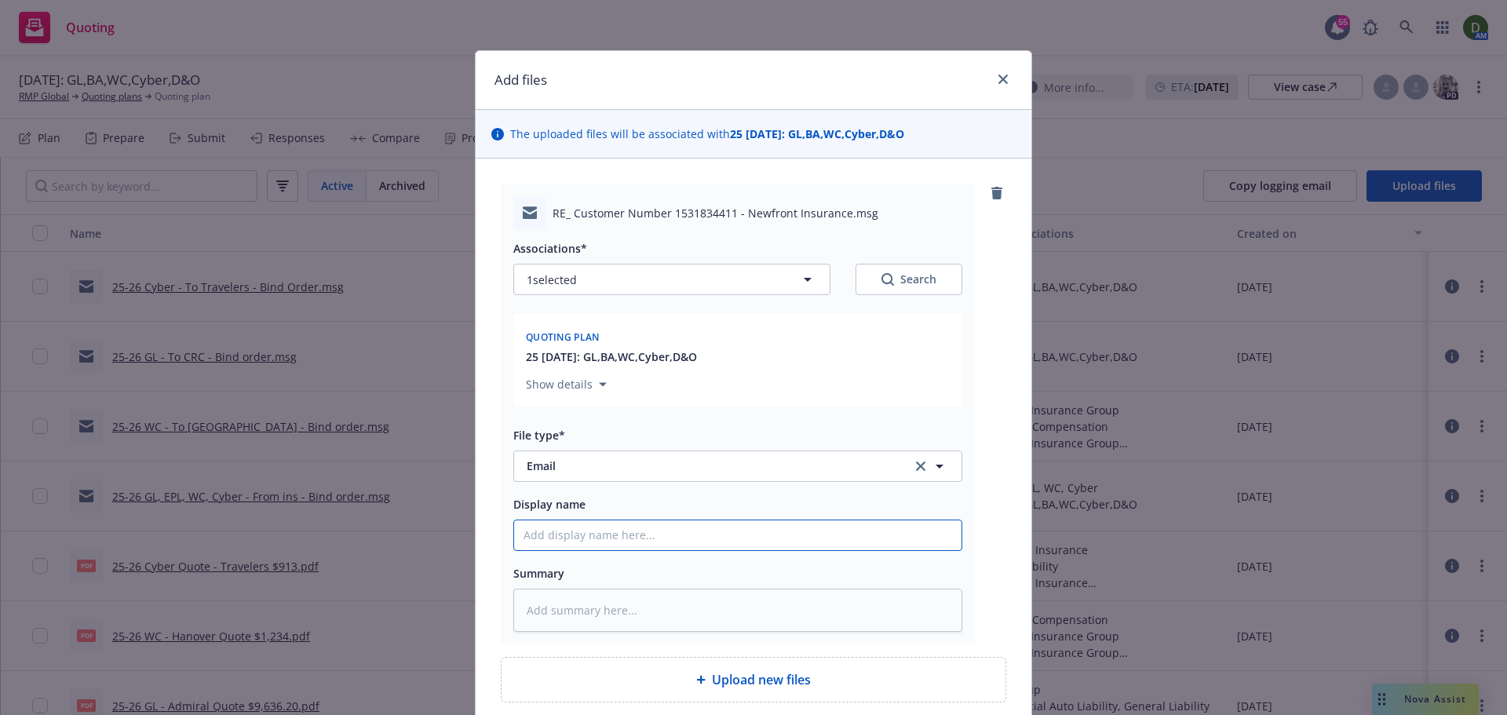
type input "2"
type textarea "x"
type input "25"
type textarea "x"
type input "25-"
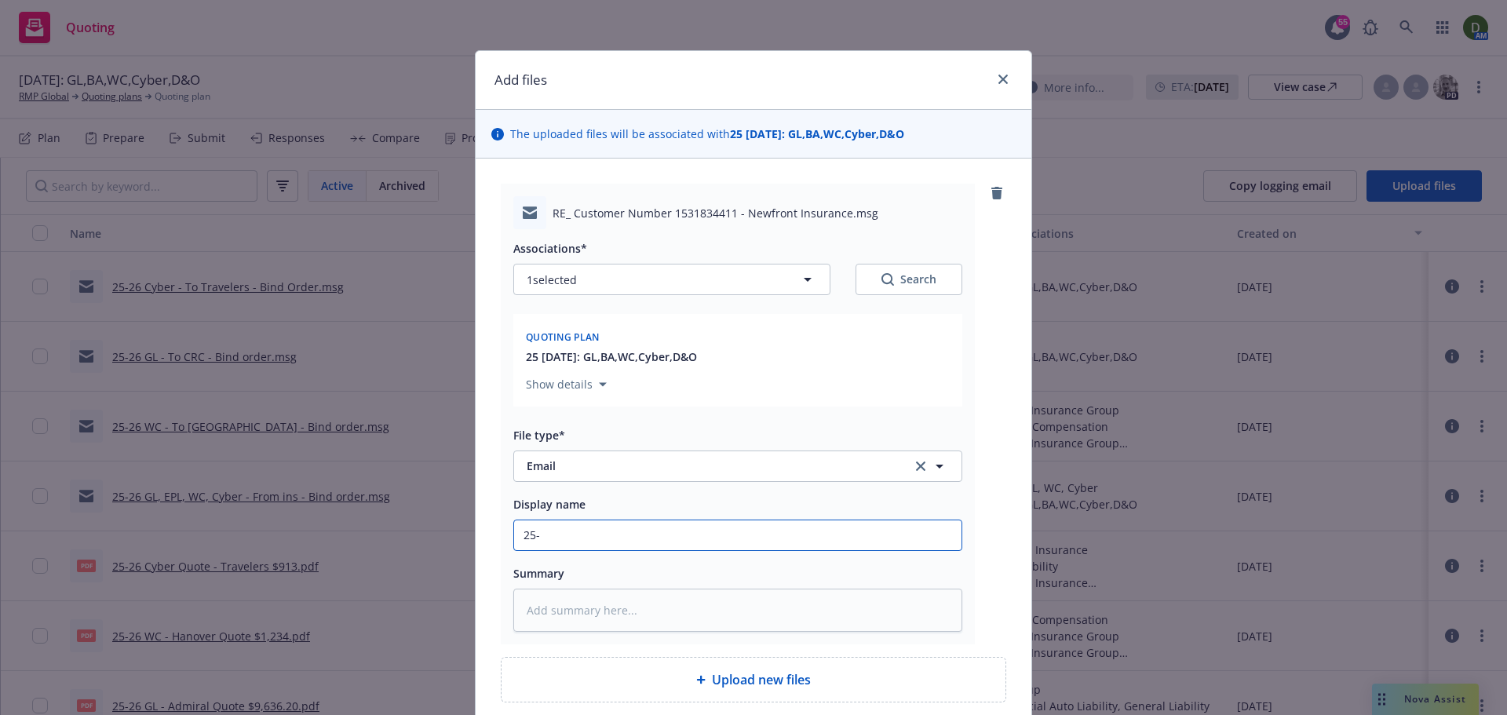
type textarea "x"
type input "25-2"
type textarea "x"
type input "25-26"
type textarea "x"
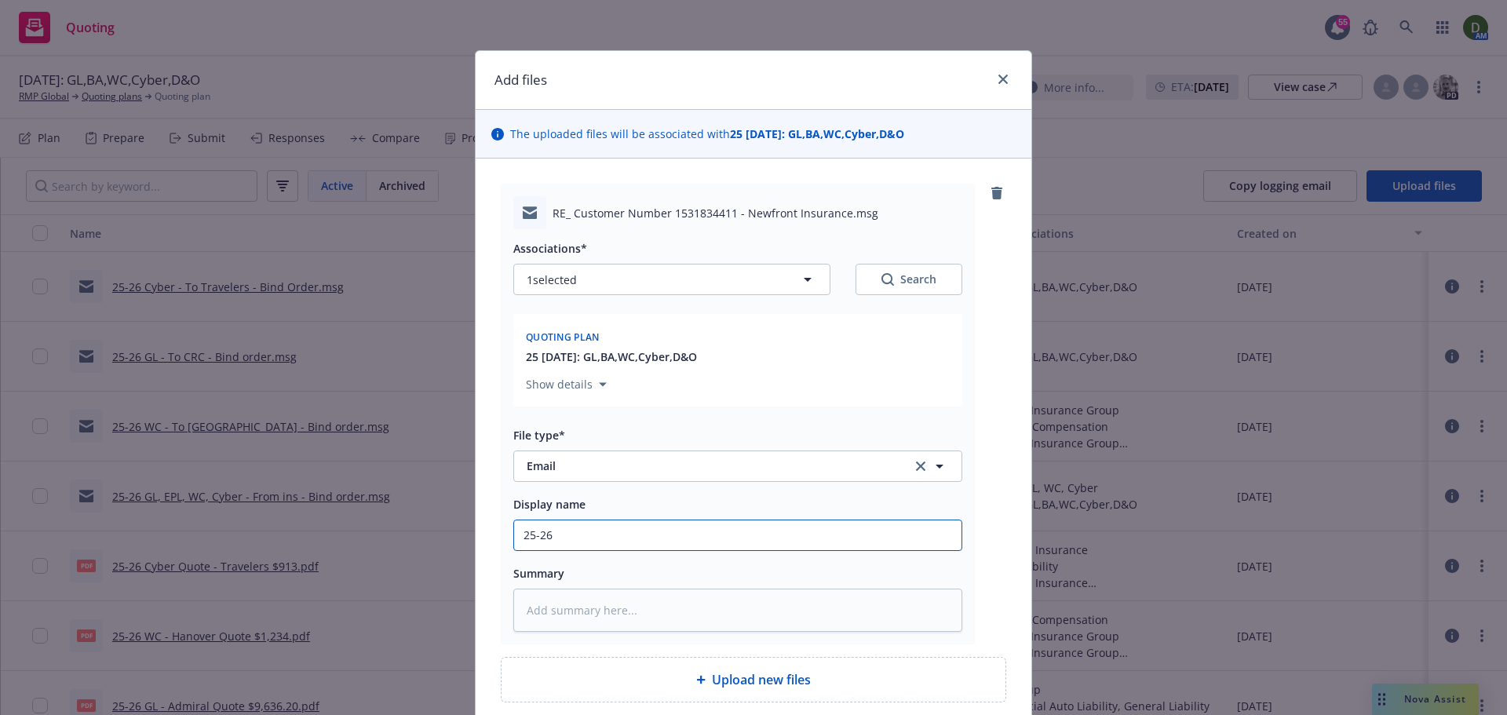
type input "25-26"
type textarea "x"
type input "25-26 W"
type textarea "x"
type input "25-26 WC"
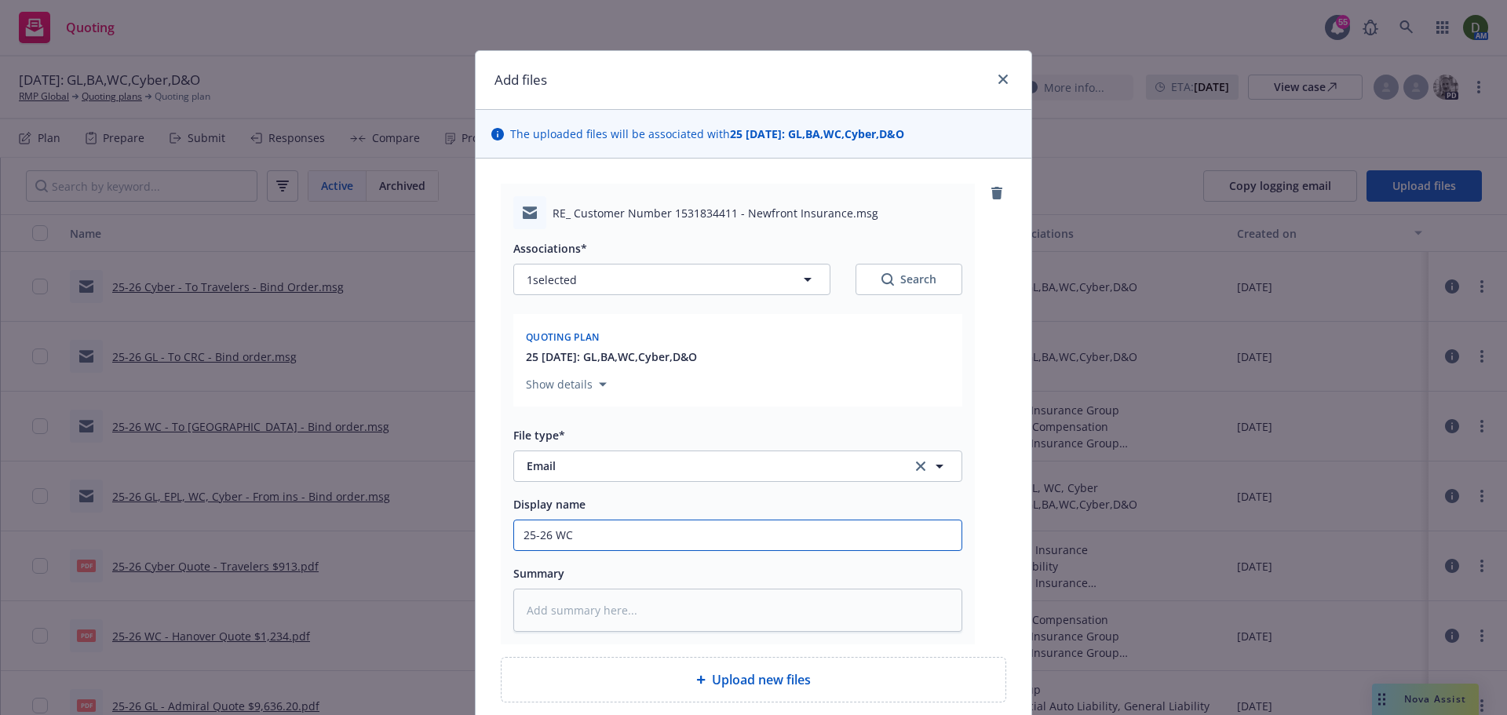
type textarea "x"
type input "25-26 WC"
type textarea "x"
type input "25-26 WC -"
type textarea "x"
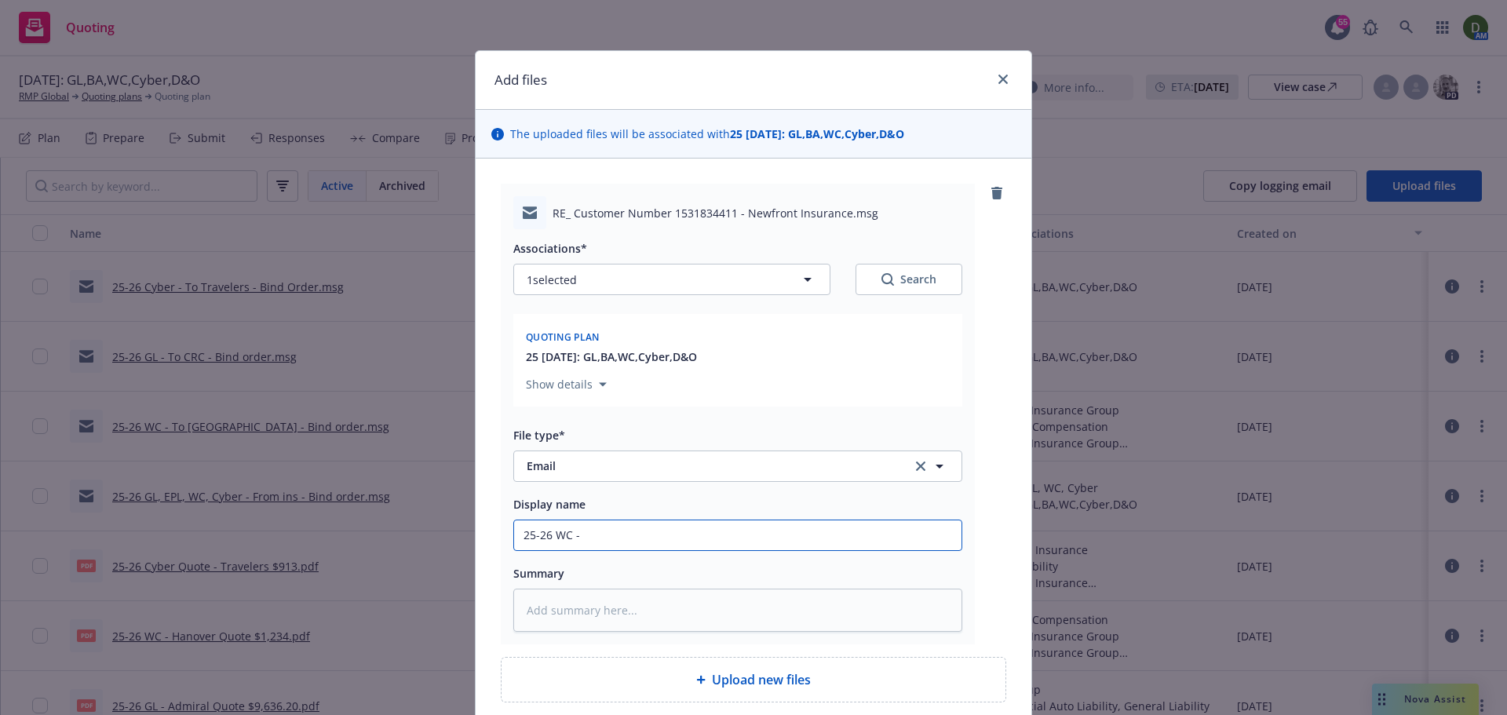
type input "25-26 WC -"
type textarea "x"
type input "25-26 WC - F"
type textarea "x"
type input "25-26 WC - Fro"
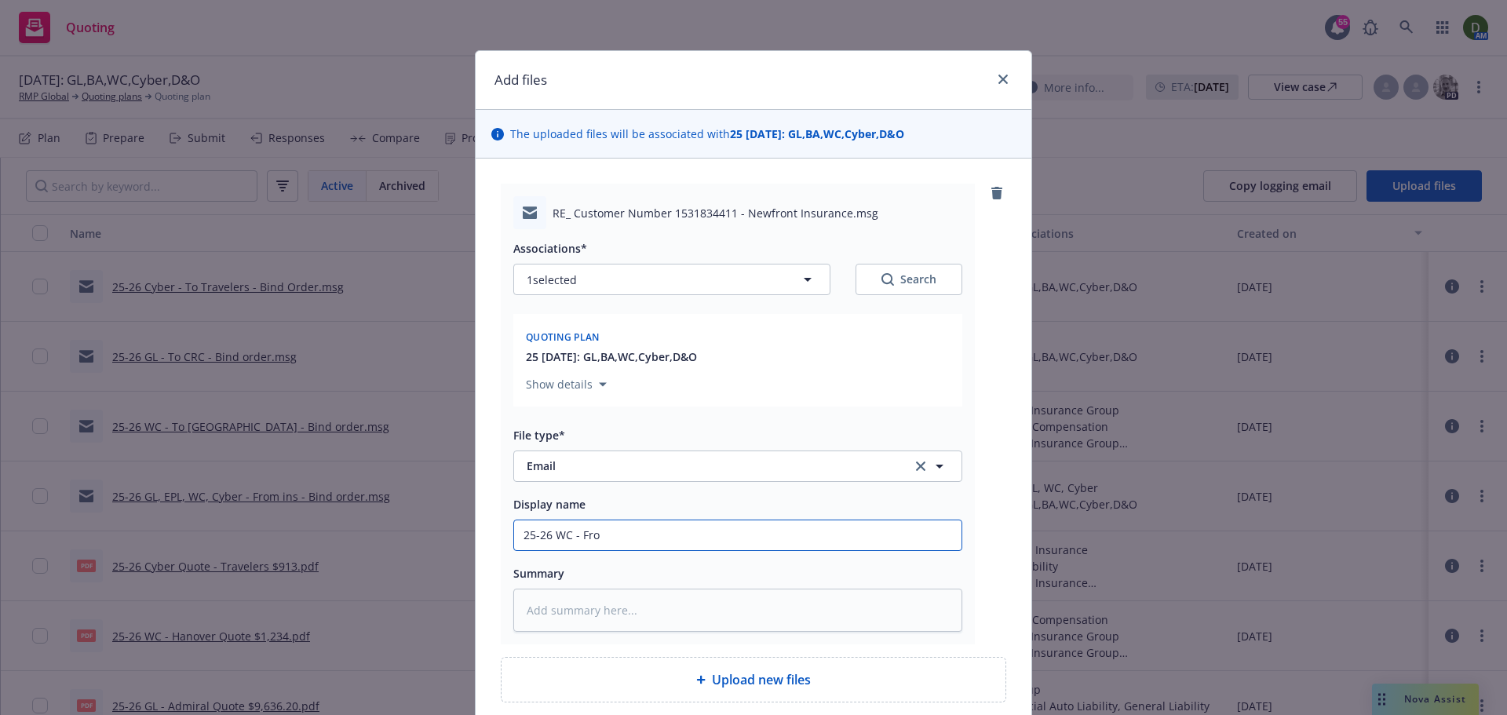
type textarea "x"
type input "25-26 WC - From"
type textarea "x"
type input "25-26 WC - From"
type textarea "x"
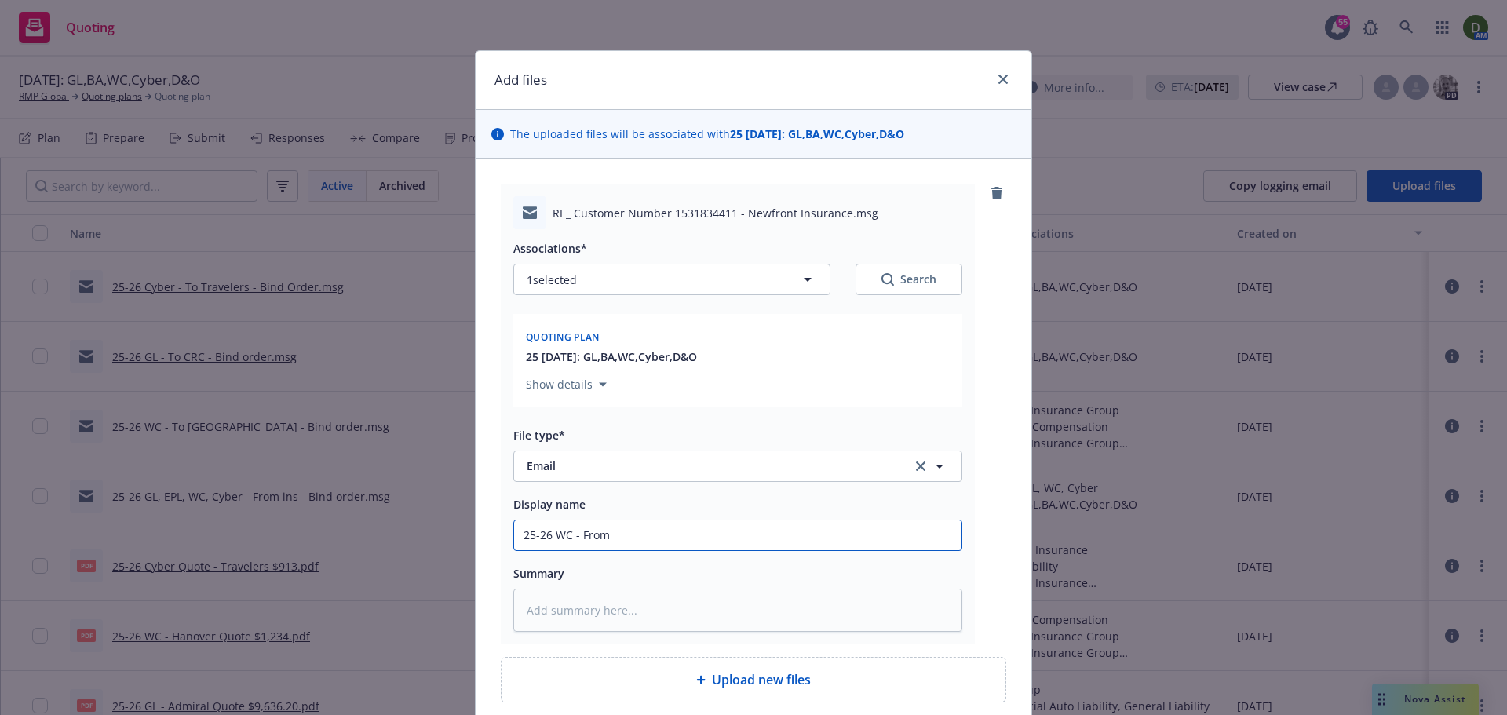
type input "25-26 WC - From P"
type textarea "x"
type input "25-26 WC - From Pr"
type textarea "x"
type input "25-26 WC - From P"
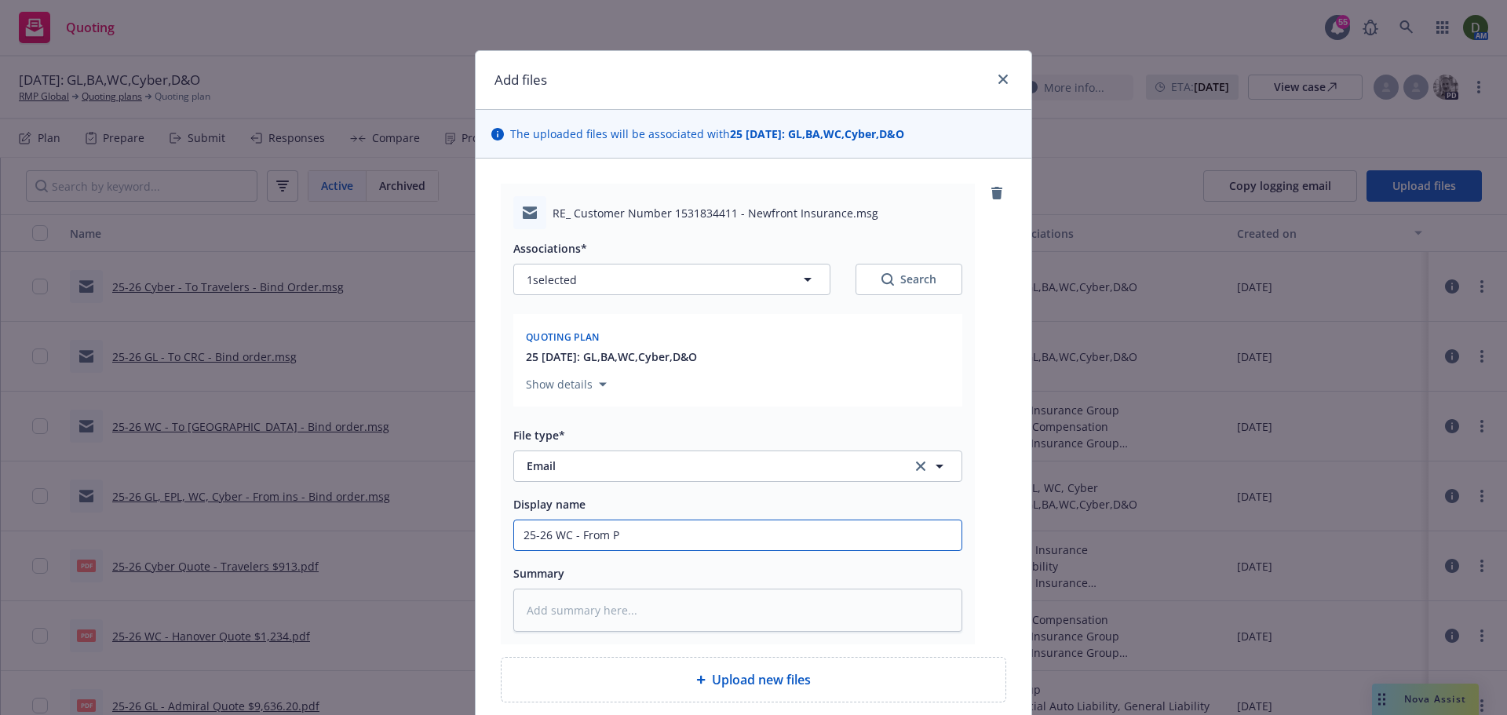
type textarea "x"
type input "25-26 WC - From"
type textarea "x"
type input "25-26 WC - From p"
type textarea "x"
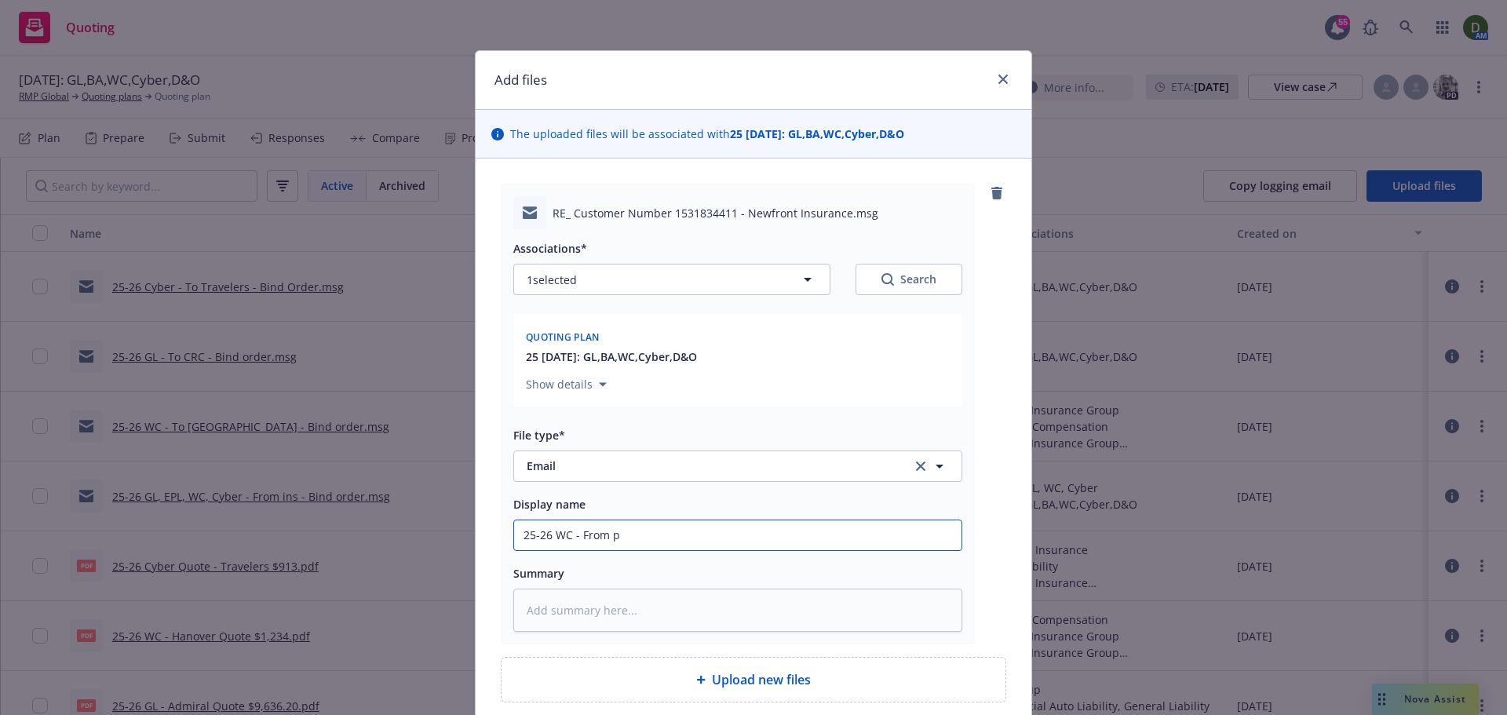
type input "25-26 WC - From pr"
type textarea "x"
type input "25-26 WC - From pro"
type textarea "x"
type input "25-26 WC - From prod"
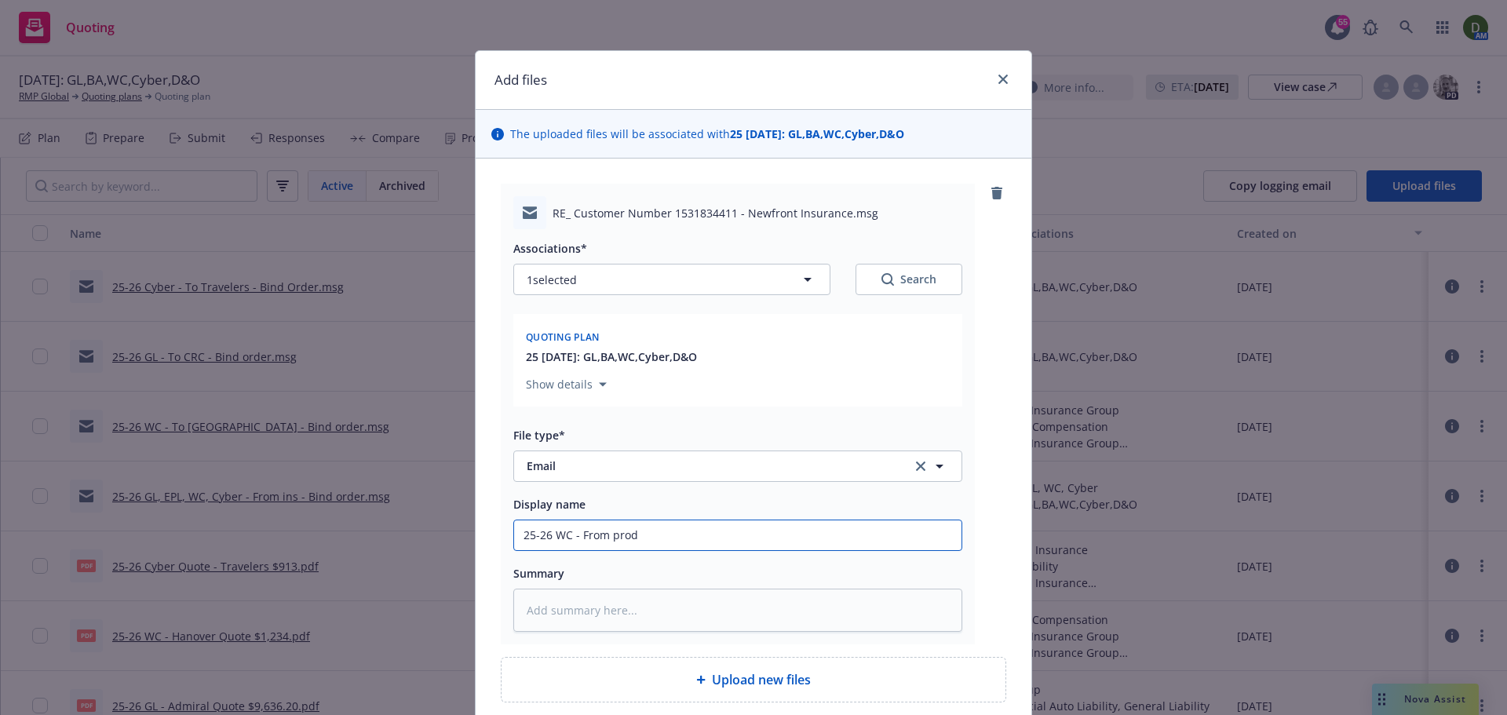
type textarea "x"
type input "25-26 WC - From produ"
type textarea "x"
type input "25-26 WC - From produc"
type textarea "x"
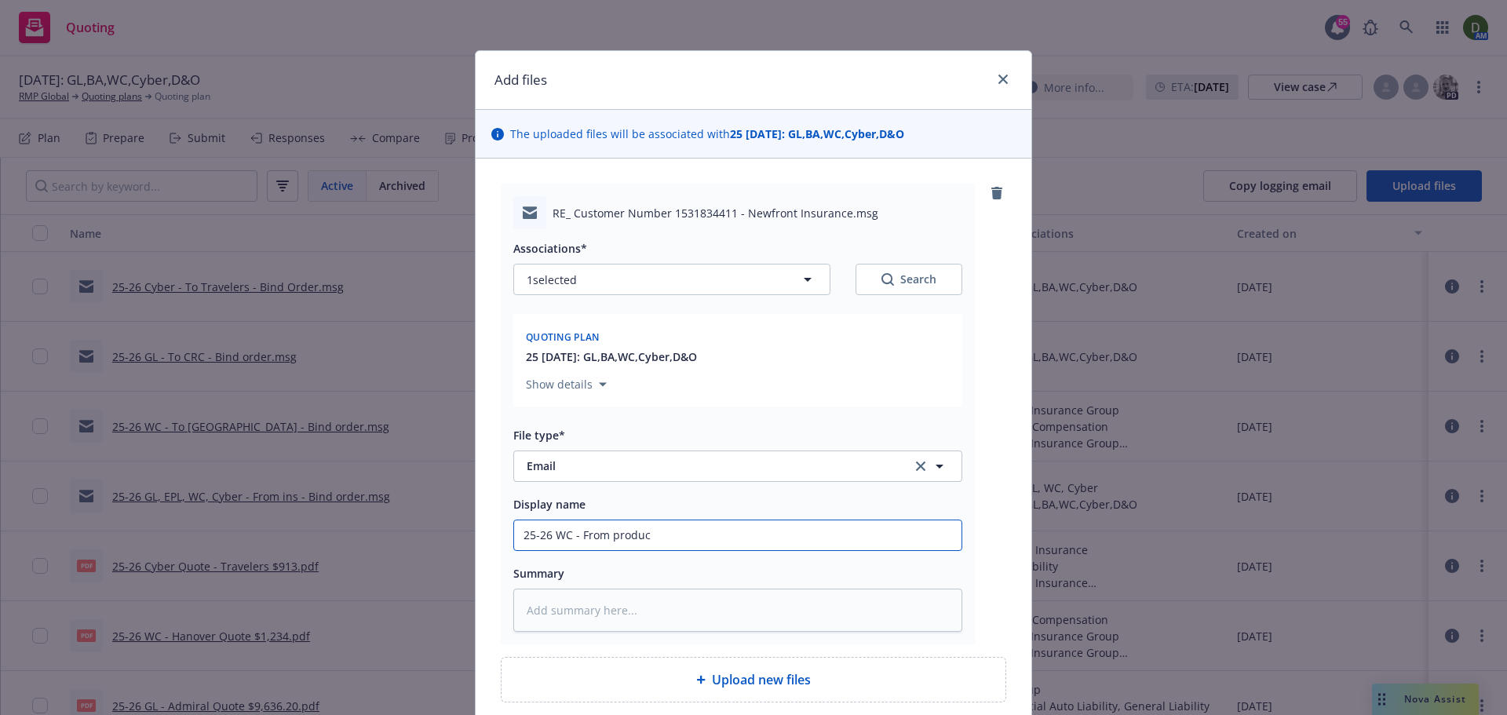
type input "25-26 WC - From produce"
type textarea "x"
type input "25-26 WC - From producer"
type textarea "x"
type input "25-26 WC - From producer"
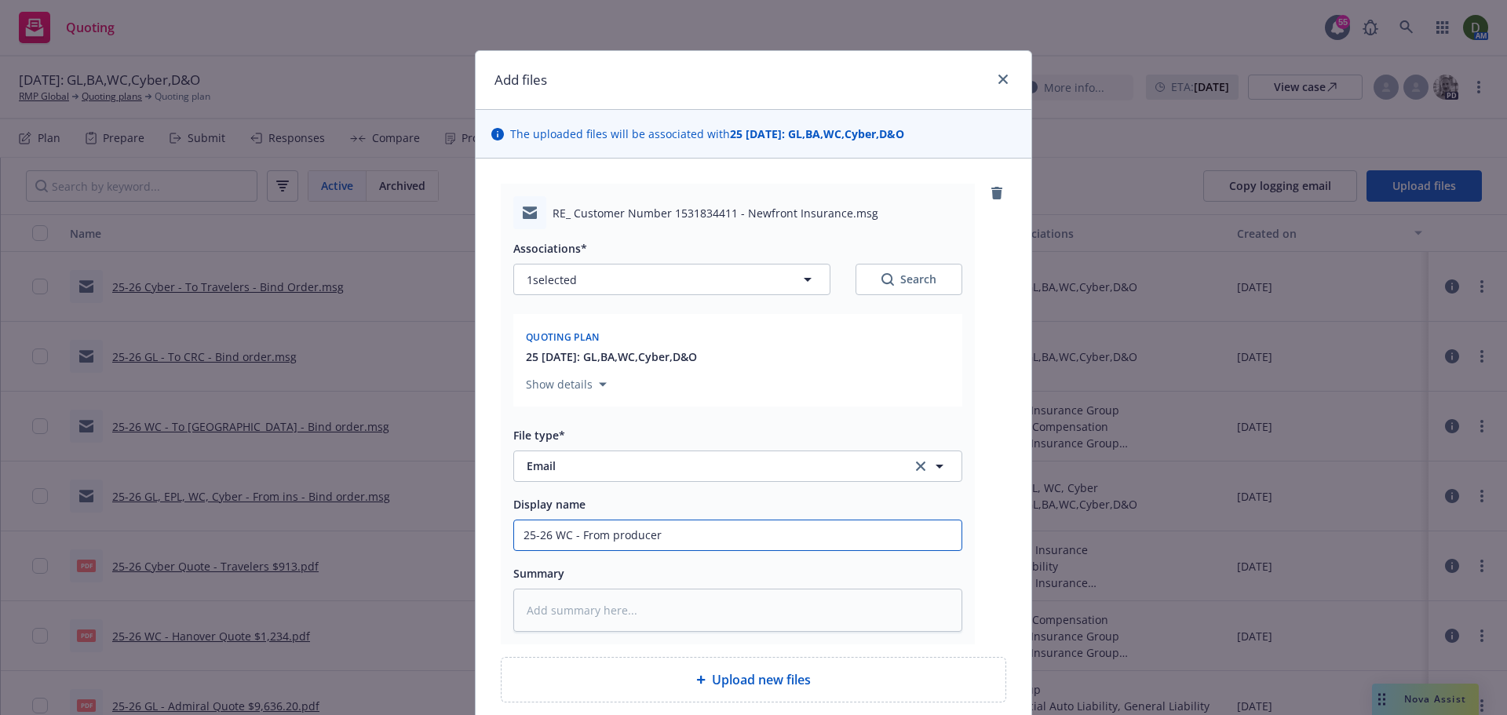
type textarea "x"
type input "25-26 WC - From producer -"
type textarea "x"
type input "25-26 WC - From producer - N"
type textarea "x"
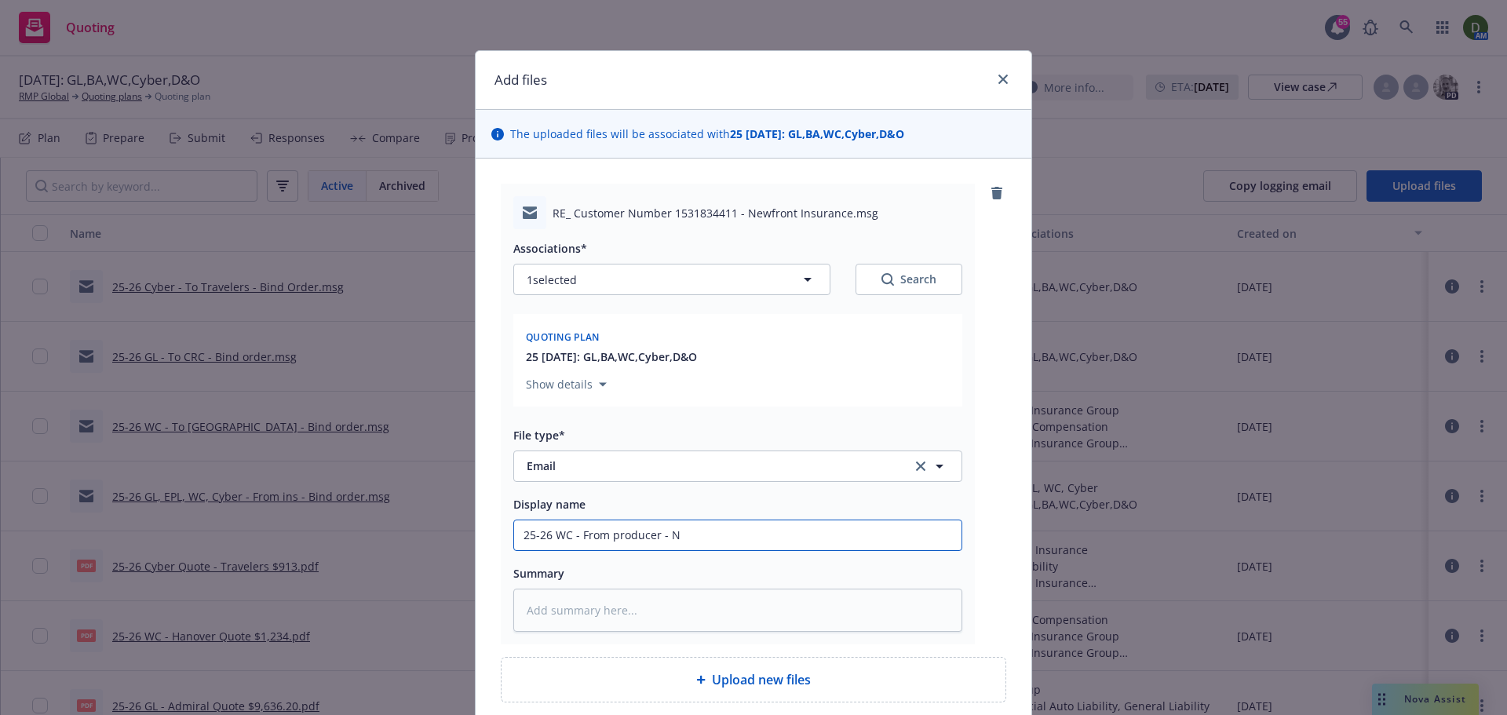
type input "25-26 WC - From producer - No"
type textarea "x"
type input "25-26 WC - From producer - No"
type textarea "x"
type input "25-26 WC - From producer - No o"
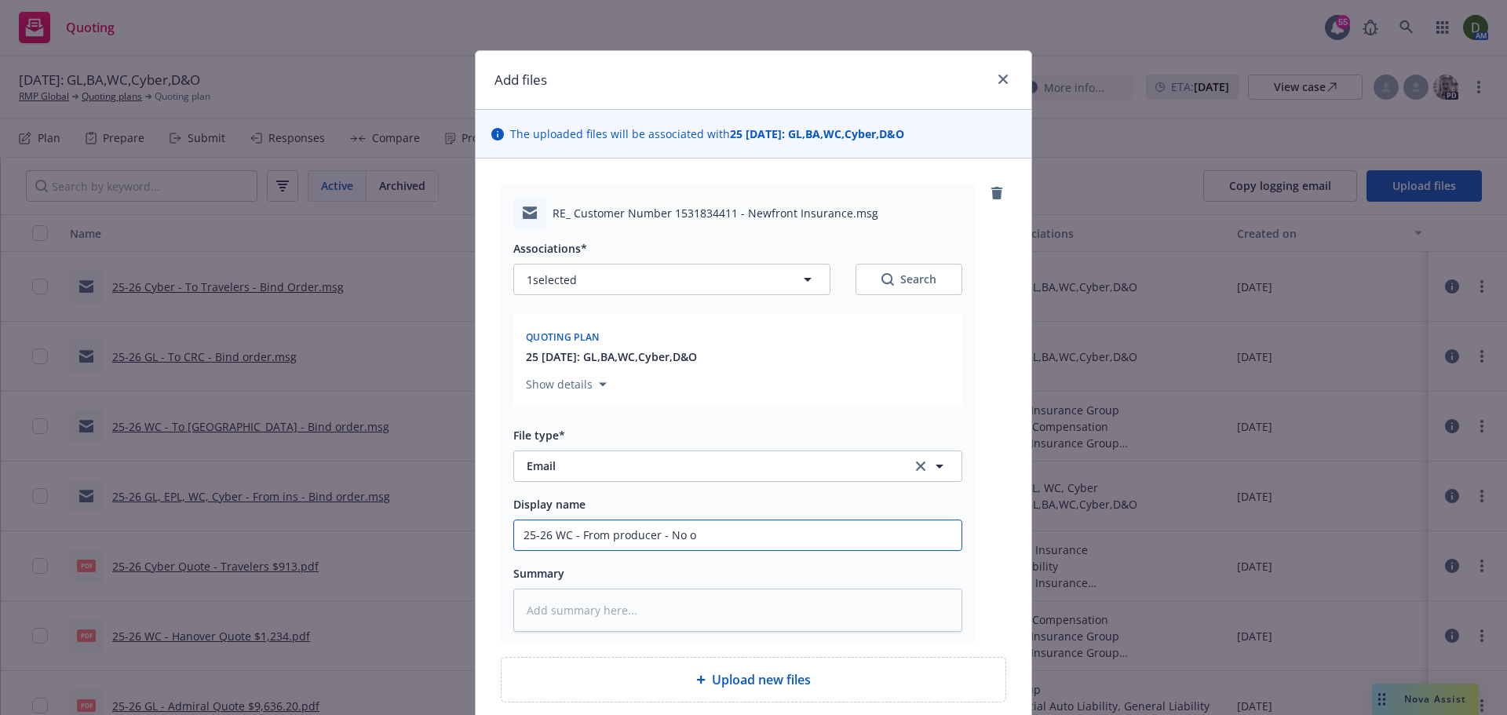
type textarea "x"
type input "25-26 WC - From producer - No of"
type textarea "x"
type input "25-26 WC - From producer - No off"
type textarea "x"
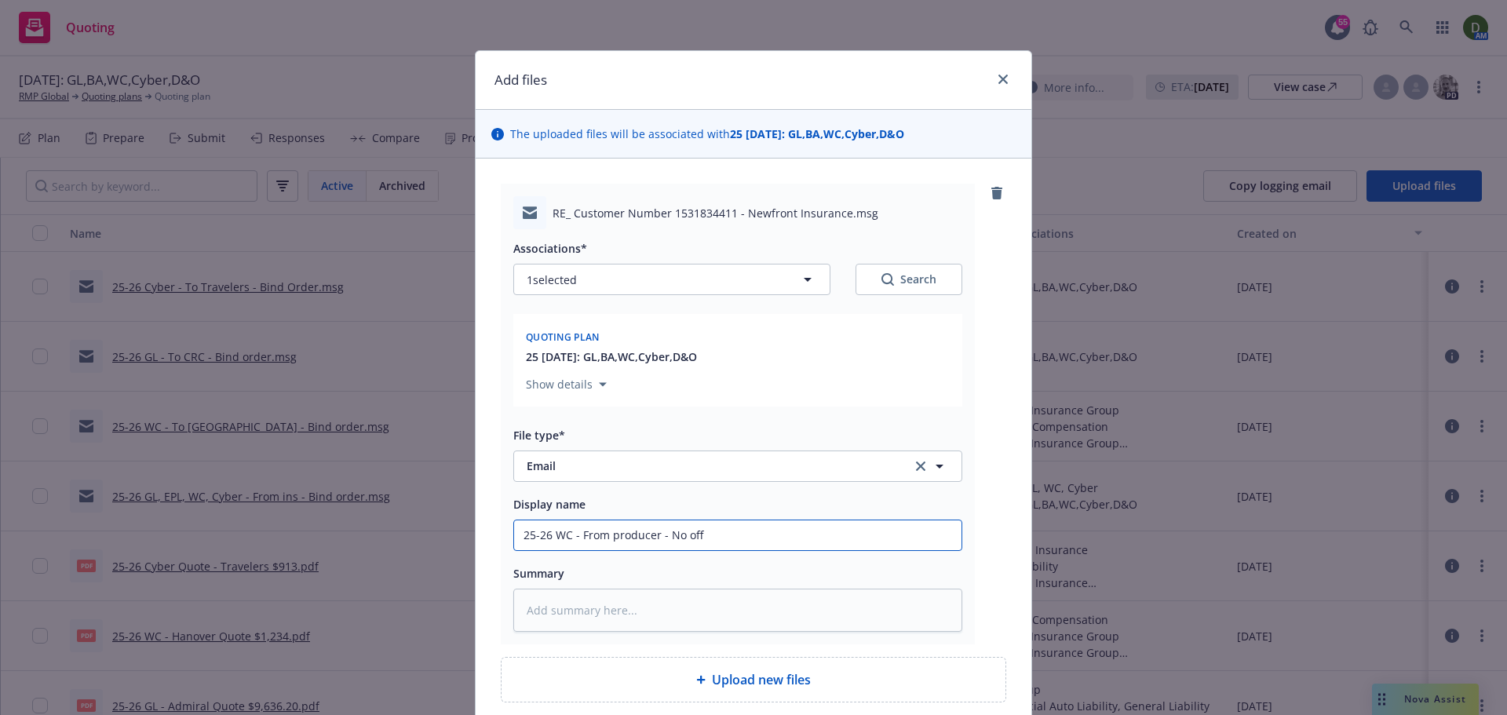
type input "25-26 WC - From producer - No offi"
type textarea "x"
type input "25-26 WC - From producer - No offic"
type textarea "x"
type input "25-26 WC - From producer - No office"
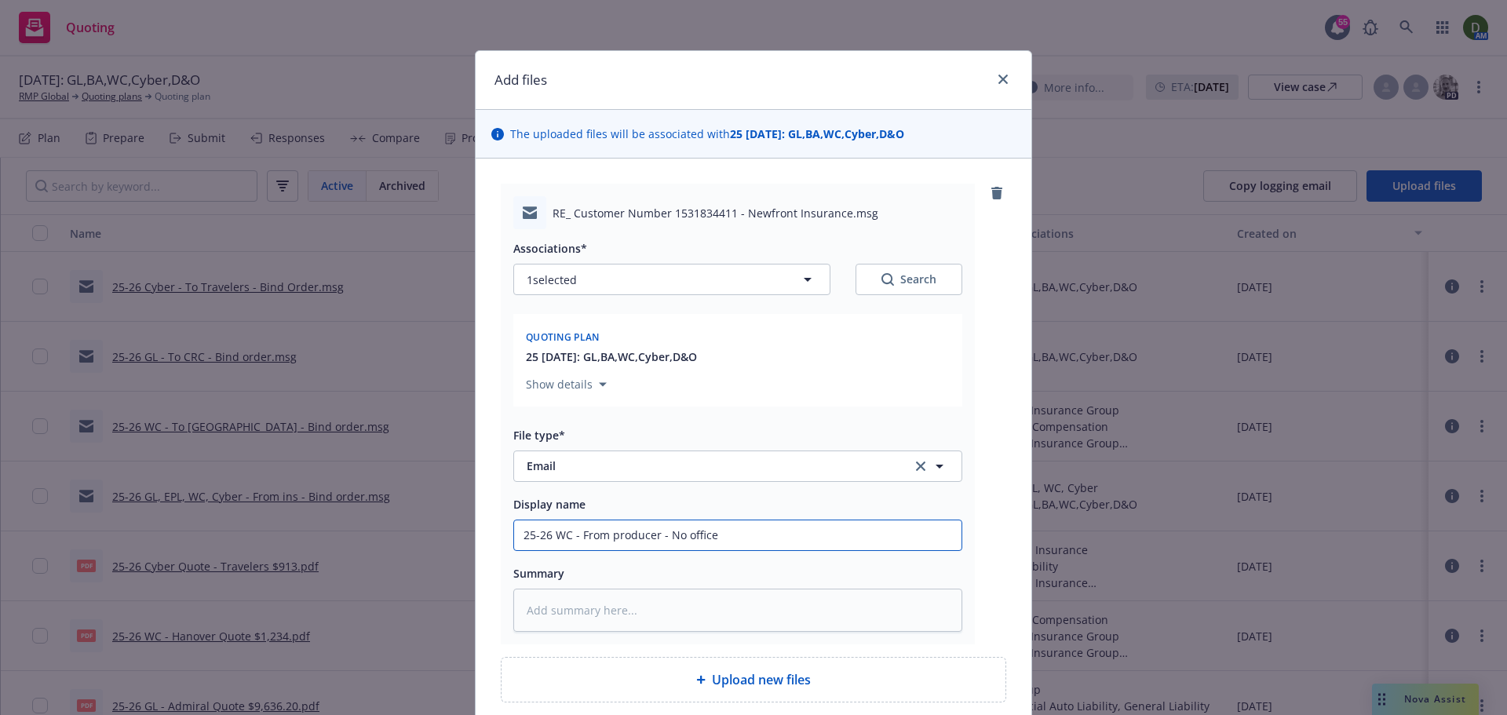
type textarea "x"
type input "25-26 WC - From producer - No officer"
type textarea "x"
type input "25-26 WC - From producer - No officers"
type textarea "x"
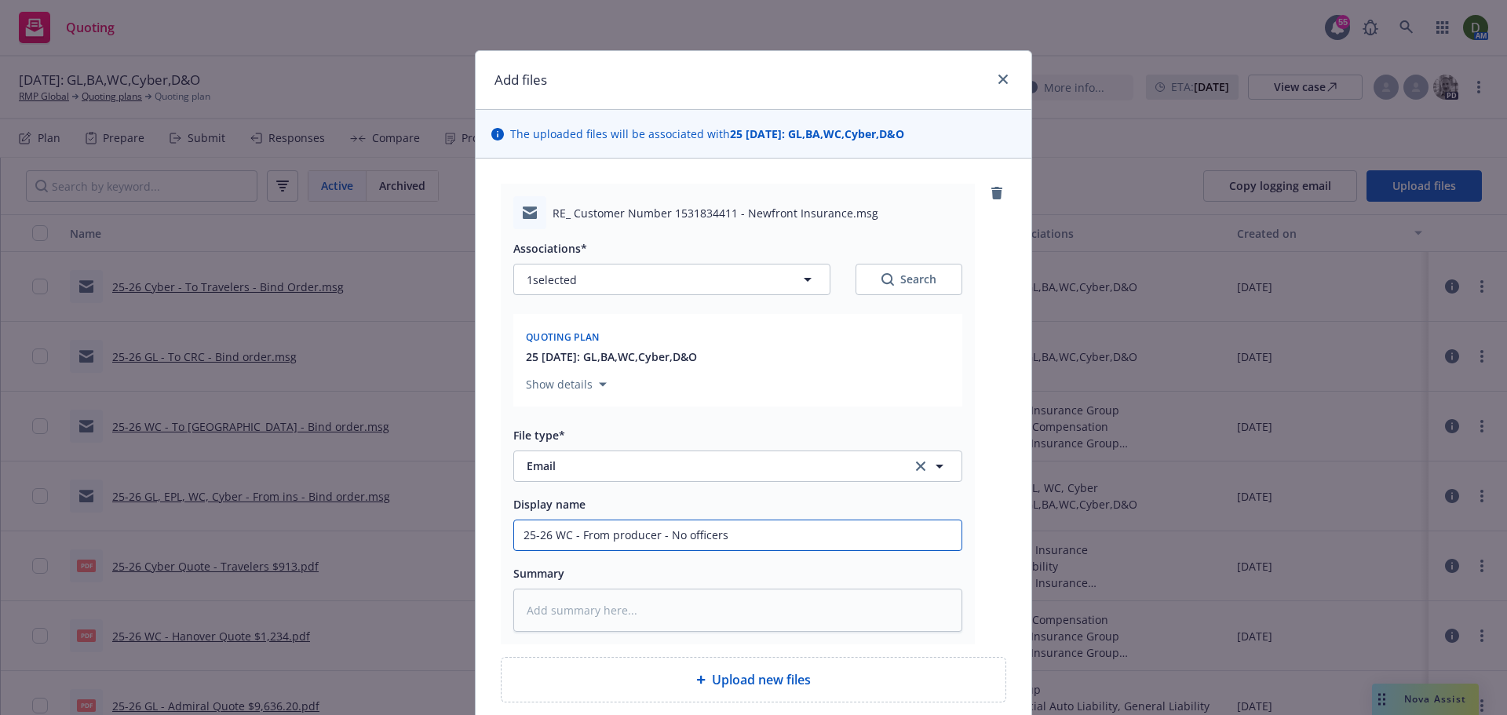
type input "25-26 WC - From producer - No officers"
type textarea "x"
type input "25-26 WC - From producer - No officers a"
type textarea "x"
type input "25-26 WC - From producer - No officers ar"
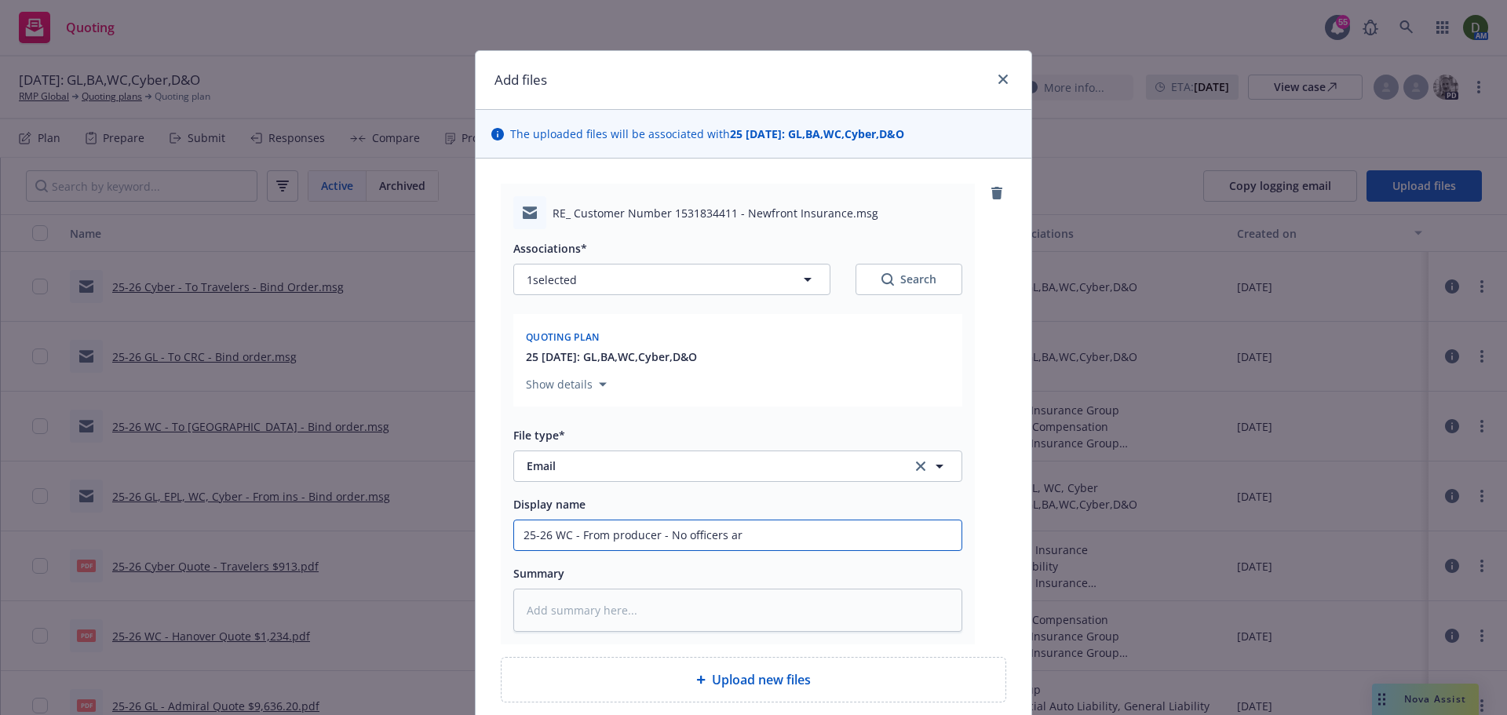
type textarea "x"
type input "25-26 WC - From producer - No officers are"
type textarea "x"
type input "25-26 WC - From producer - No officers are"
type textarea "x"
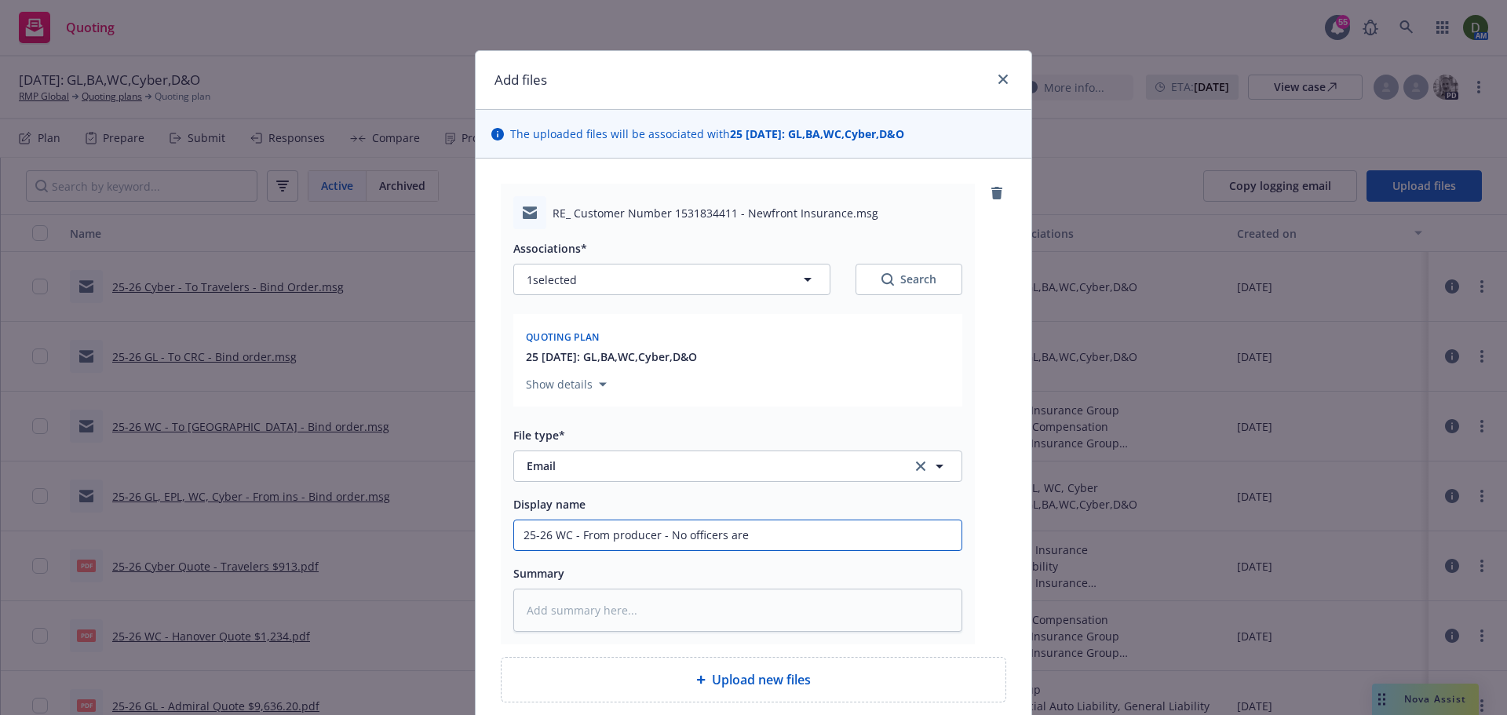
type input "25-26 WC - From producer - No officers are b"
type textarea "x"
type input "25-26 WC - From producer - No officers are be"
type textarea "x"
type input "25-26 WC - From producer - No officers are bei"
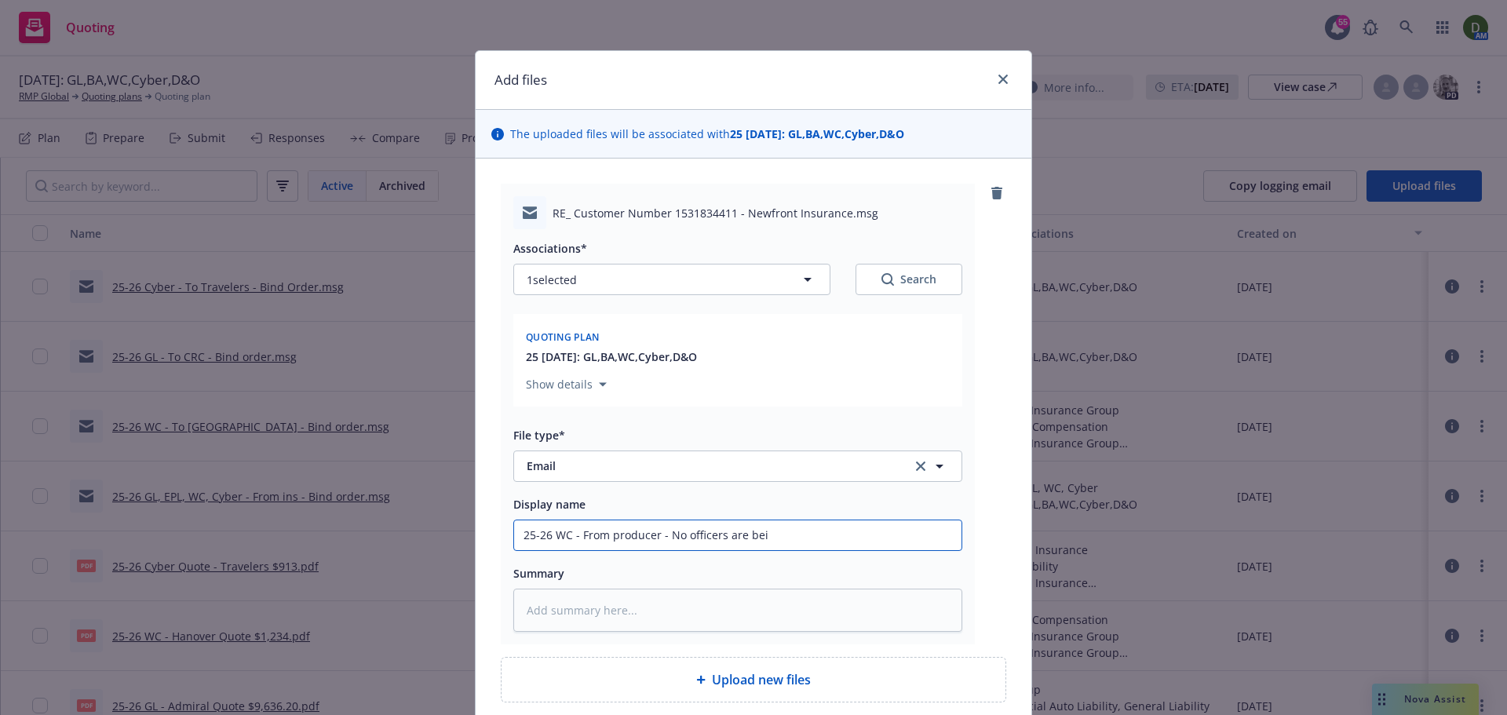
type textarea "x"
type input "25-26 WC - From producer - No officers are bein"
type textarea "x"
type input "25-26 WC - From producer - No officers are being"
type textarea "x"
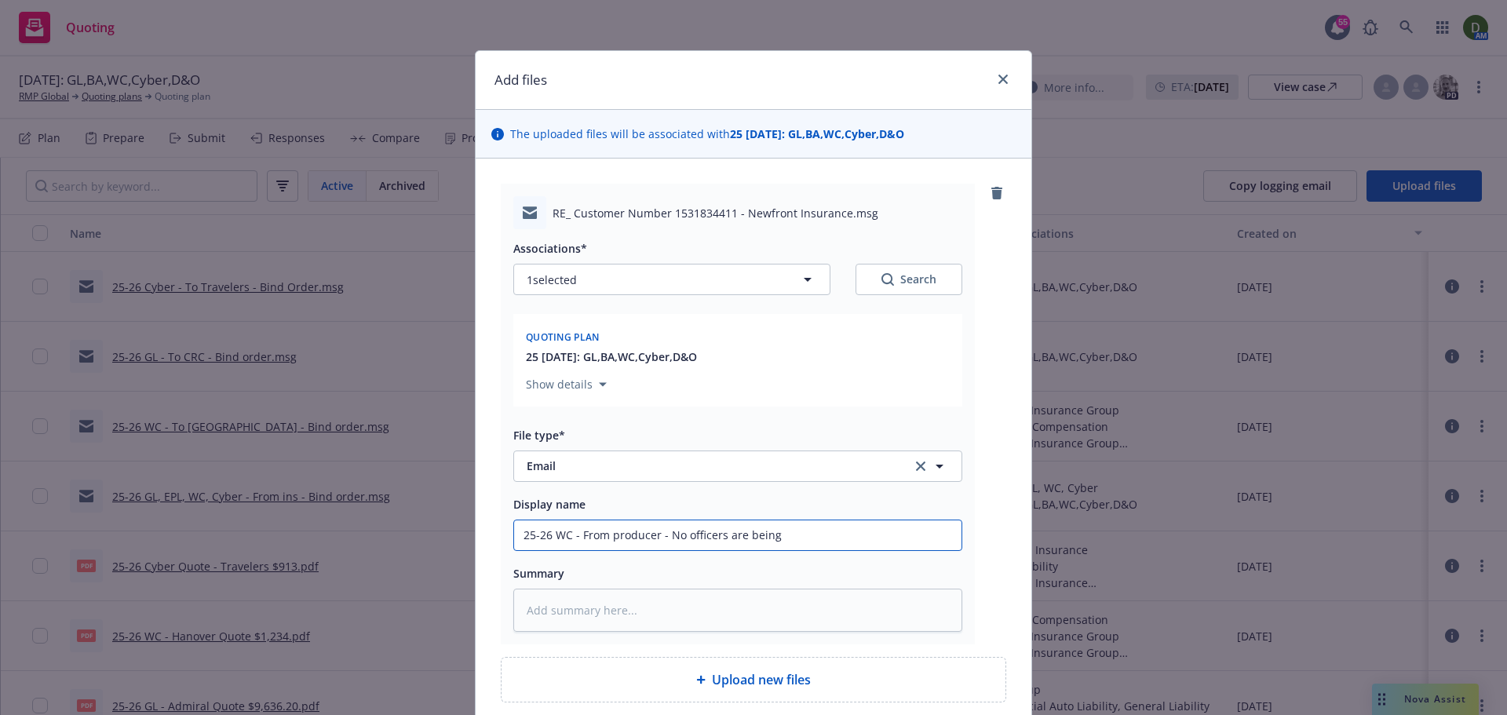
type input "25-26 WC - From producer - No officers are being"
type textarea "x"
type input "25-26 WC - From producer - No officers are being e"
type textarea "x"
type input "25-26 WC - From producer - No officers are being ex"
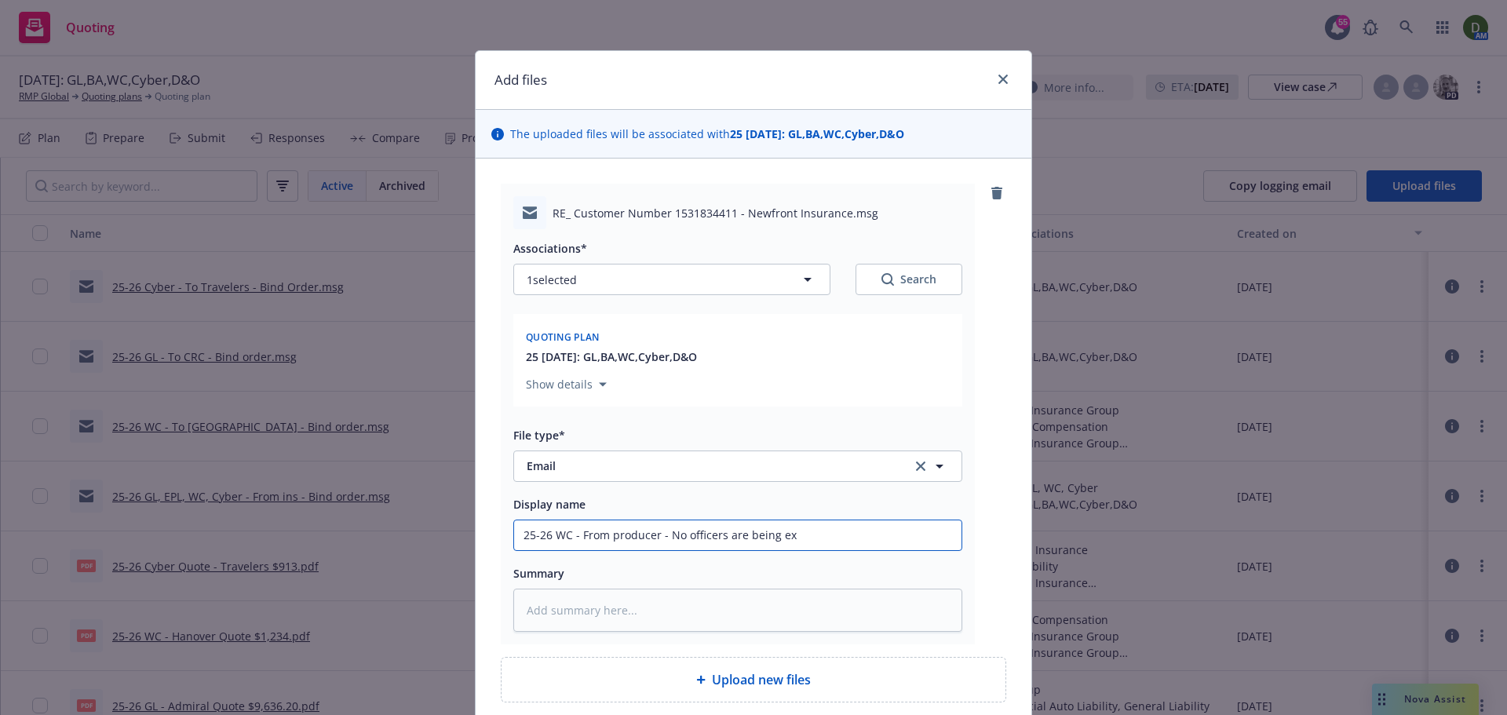
type textarea "x"
type input "25-26 WC - From producer - No officers are being exc"
type textarea "x"
type input "25-26 WC - From producer - No officers are being excl"
type textarea "x"
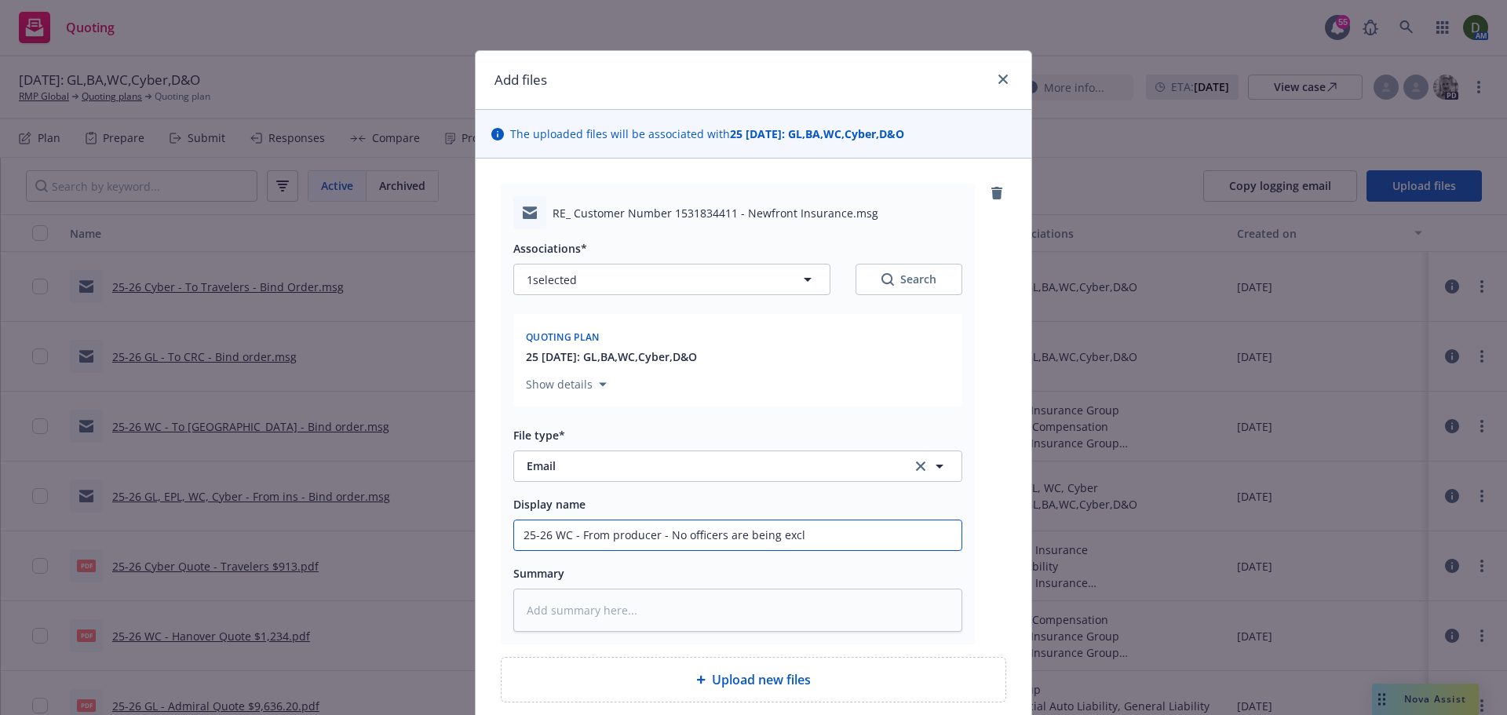
type input "25-26 WC - From producer - No officers are being exclu"
type textarea "x"
type input "25-26 WC - From producer - No officers are being exclud"
type textarea "x"
type input "25-26 WC - From producer - No officers are being exclude"
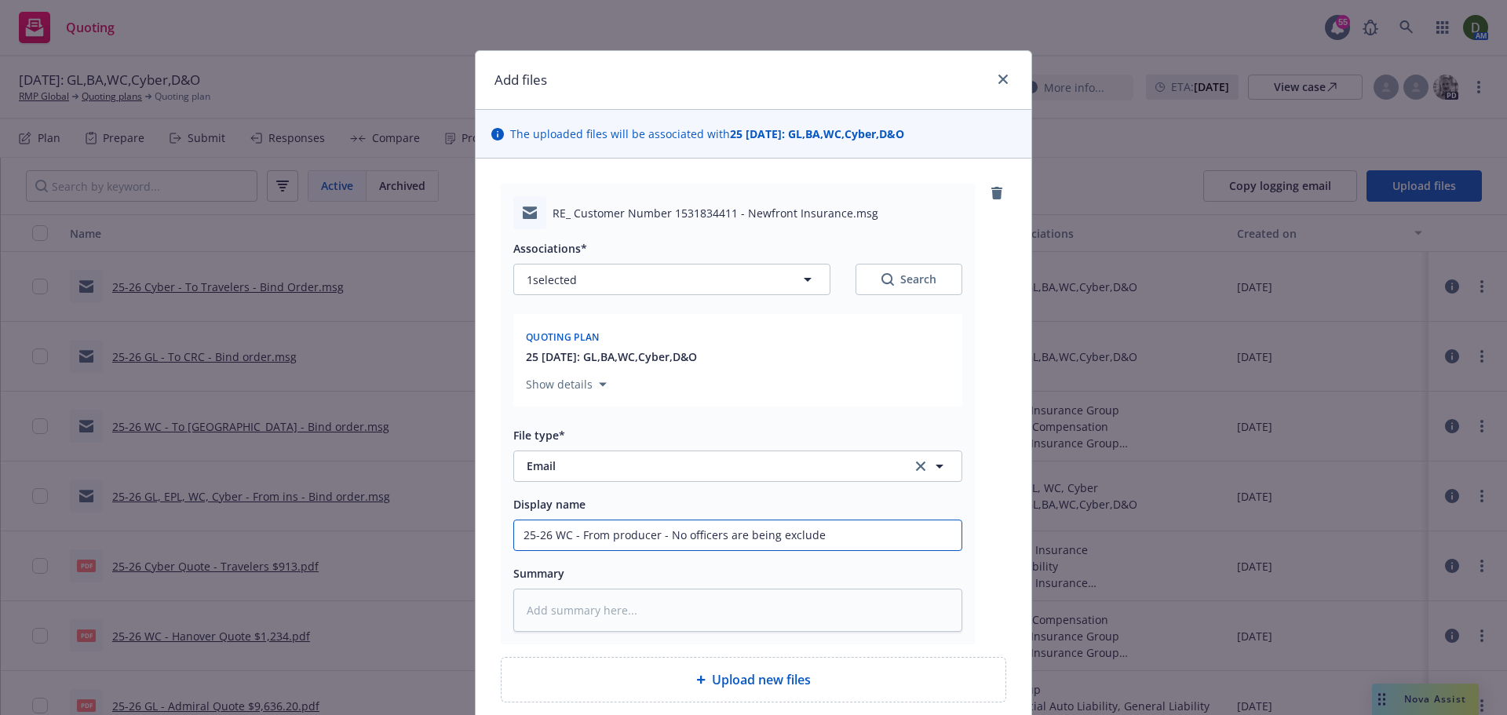
type textarea "x"
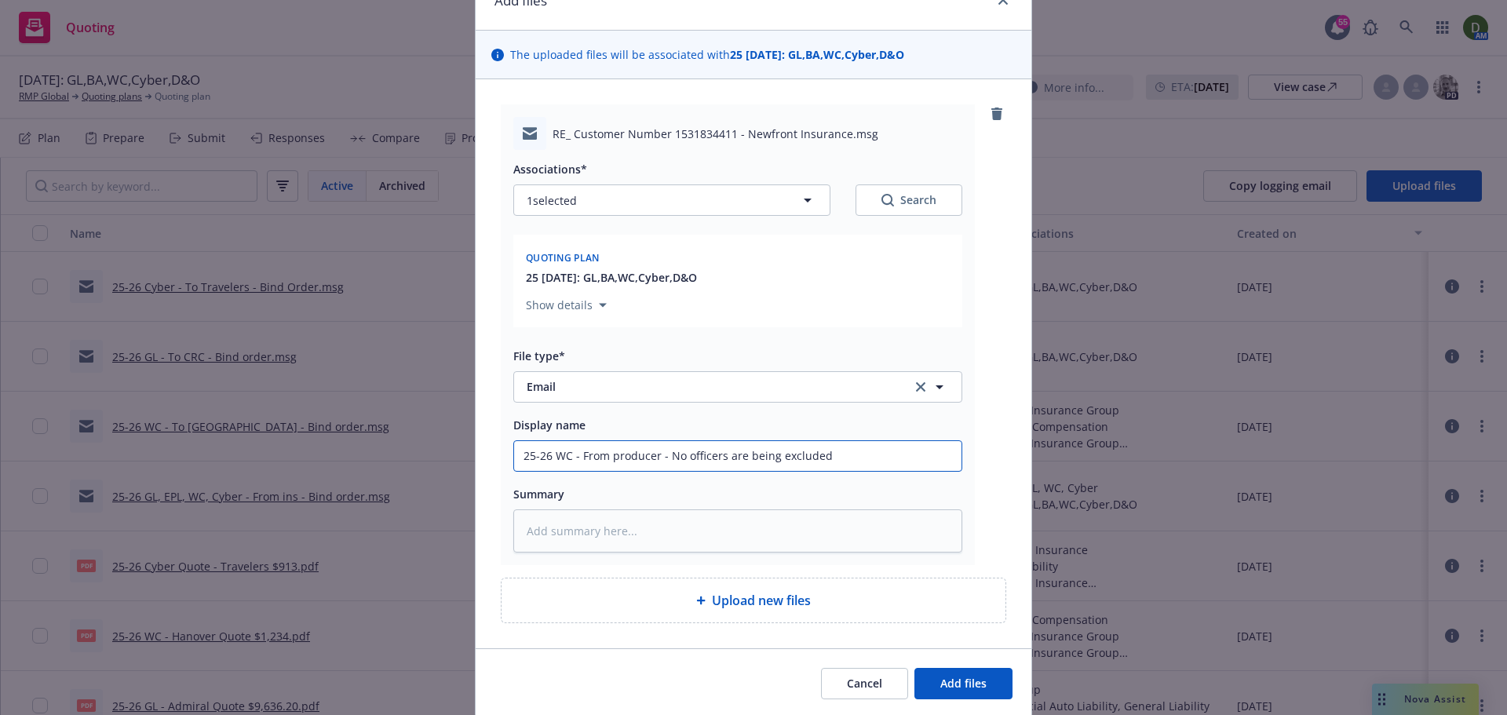
scroll to position [133, 0]
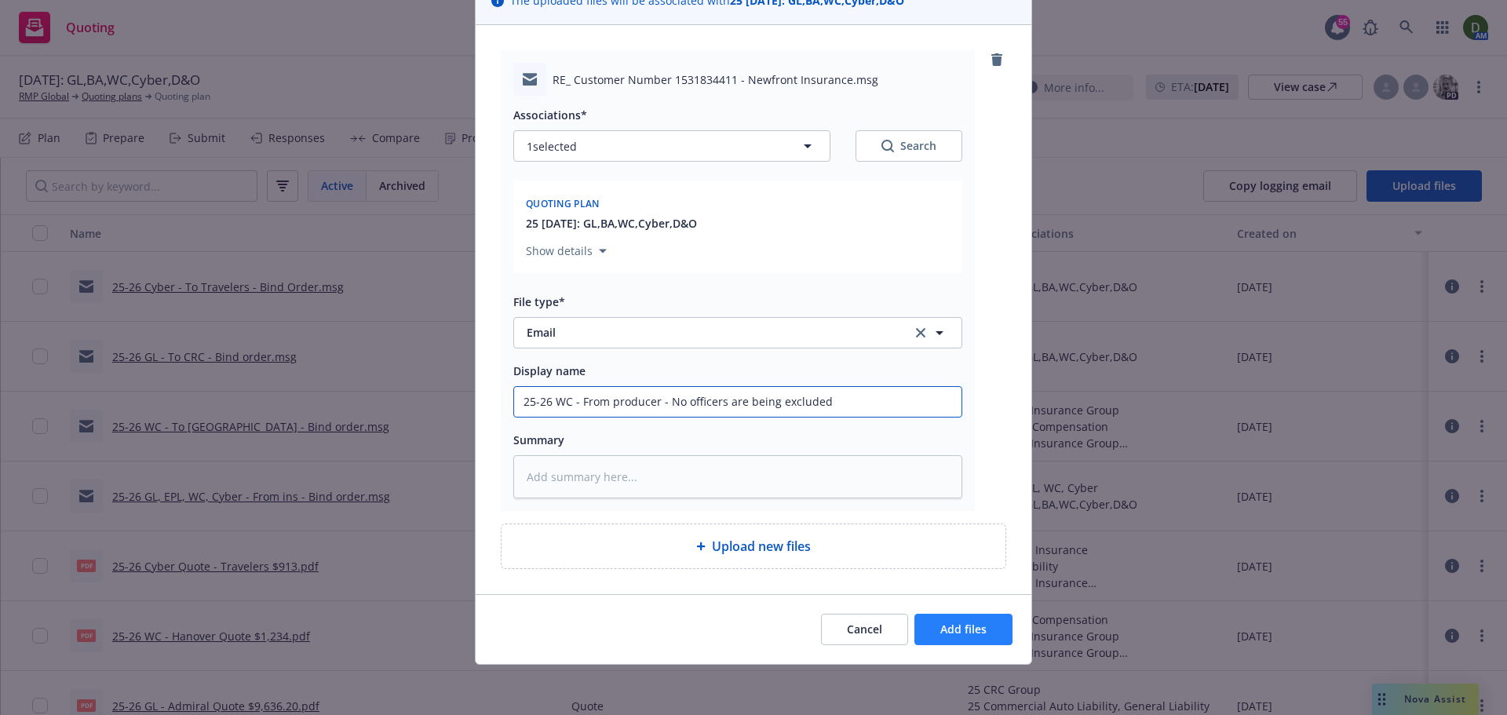
type input "25-26 WC - From producer - No officers are being excluded"
click at [930, 630] on button "Add files" at bounding box center [964, 629] width 98 height 31
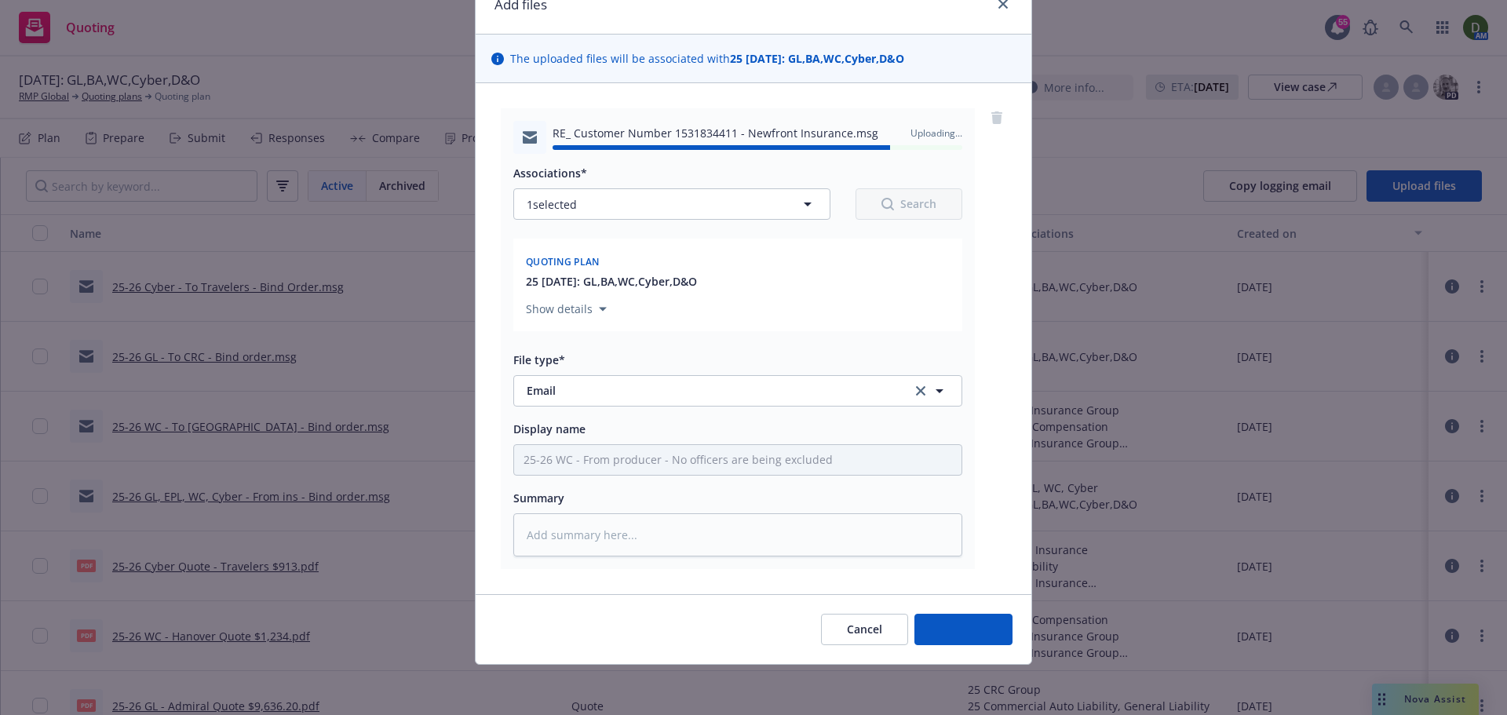
type textarea "x"
